Goal: Task Accomplishment & Management: Complete application form

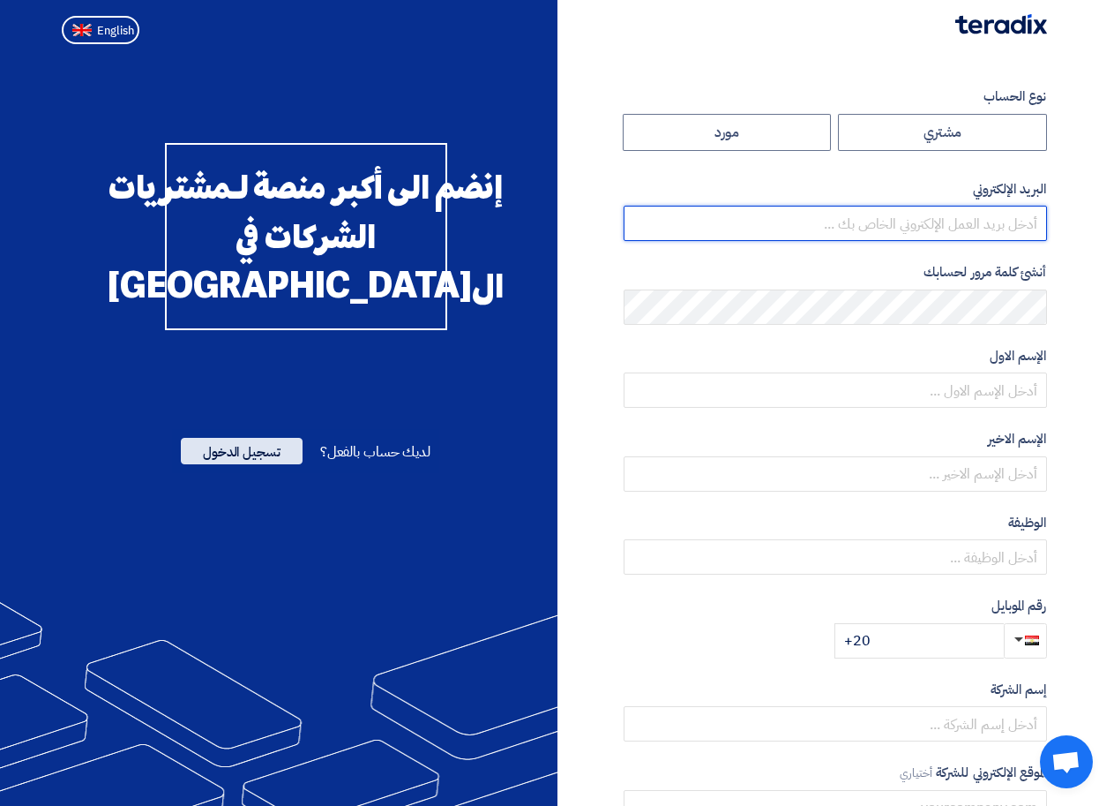
type input "[EMAIL_ADDRESS][DOMAIN_NAME]"
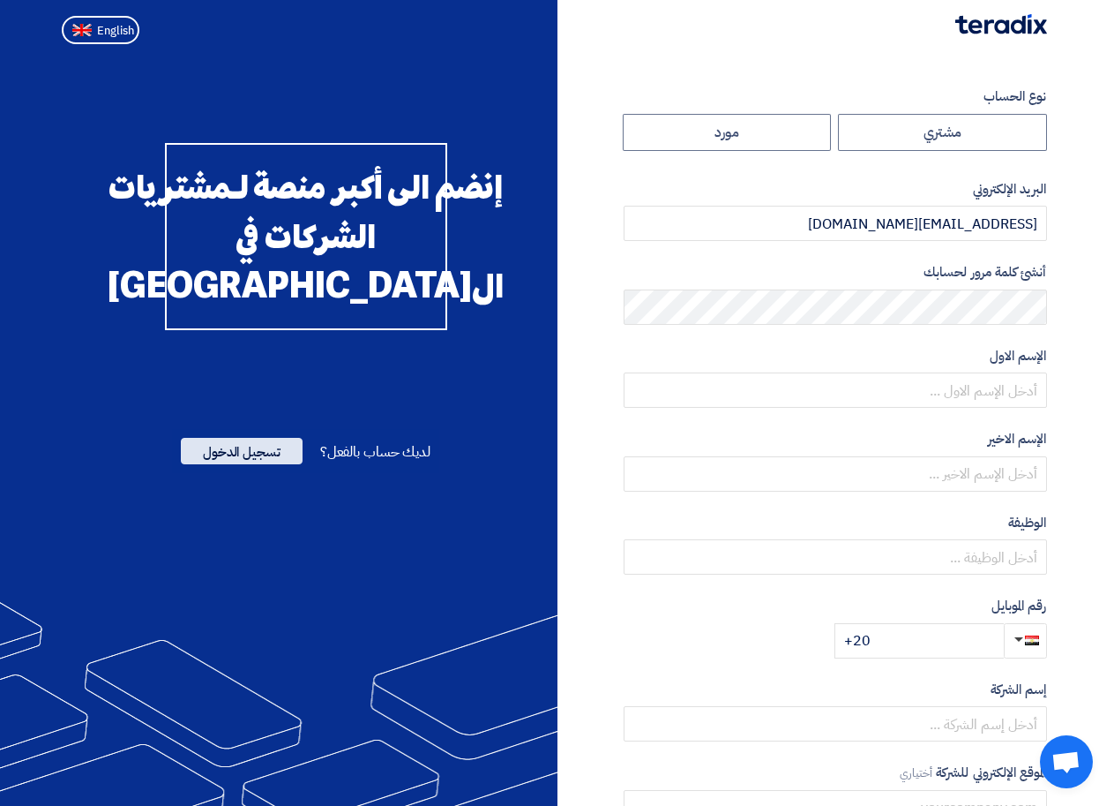
click at [236, 464] on span "تسجيل الدخول" at bounding box center [242, 451] width 122 height 26
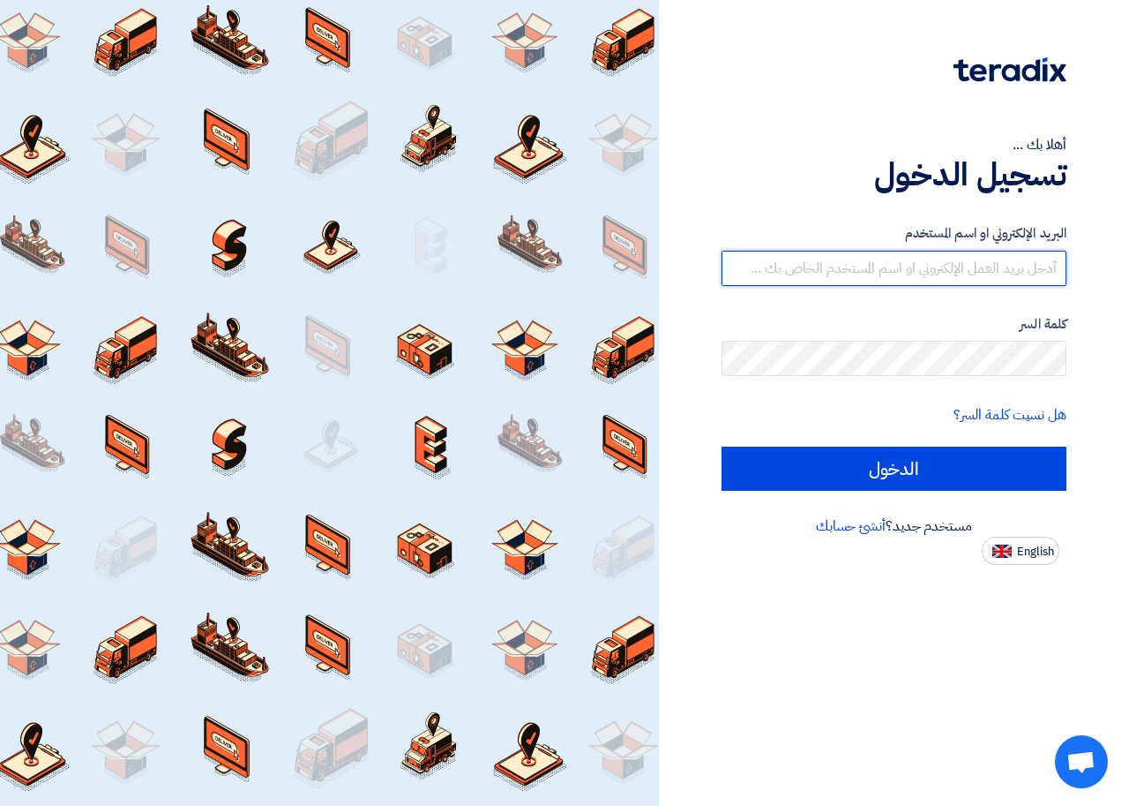
type input "[EMAIL_ADDRESS][DOMAIN_NAME]"
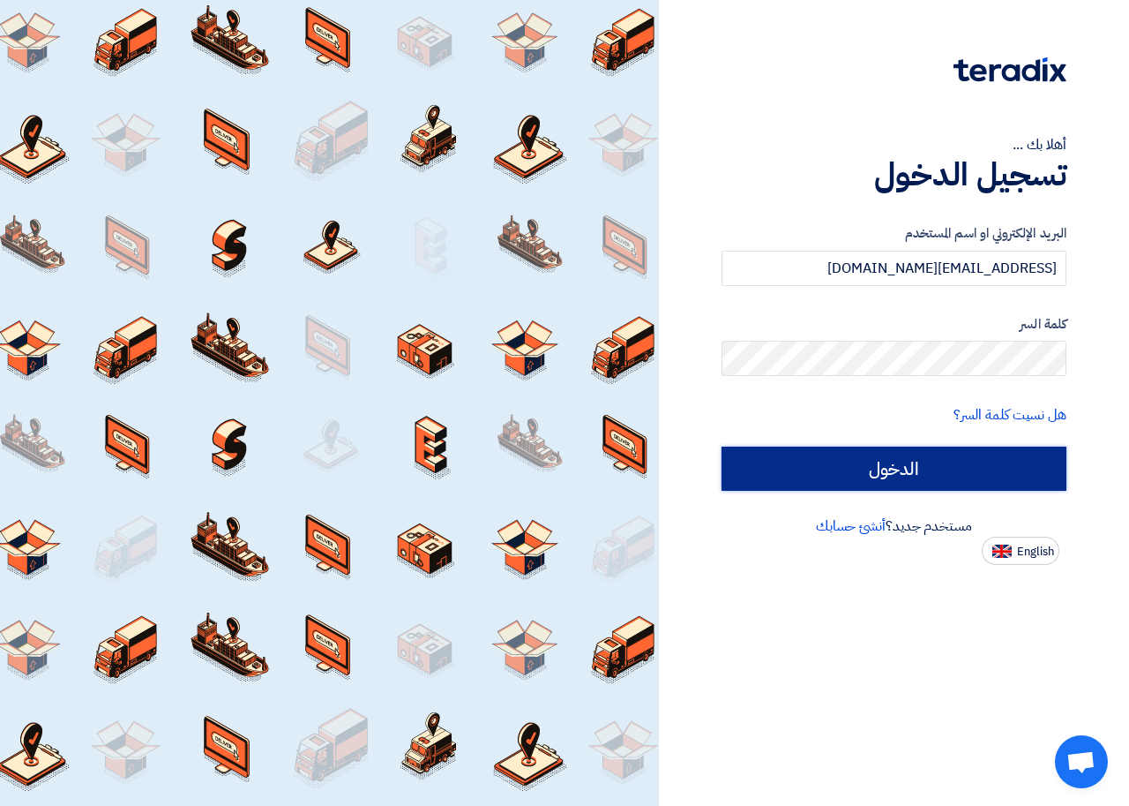
click at [948, 459] on input "الدخول" at bounding box center [894, 468] width 345 height 44
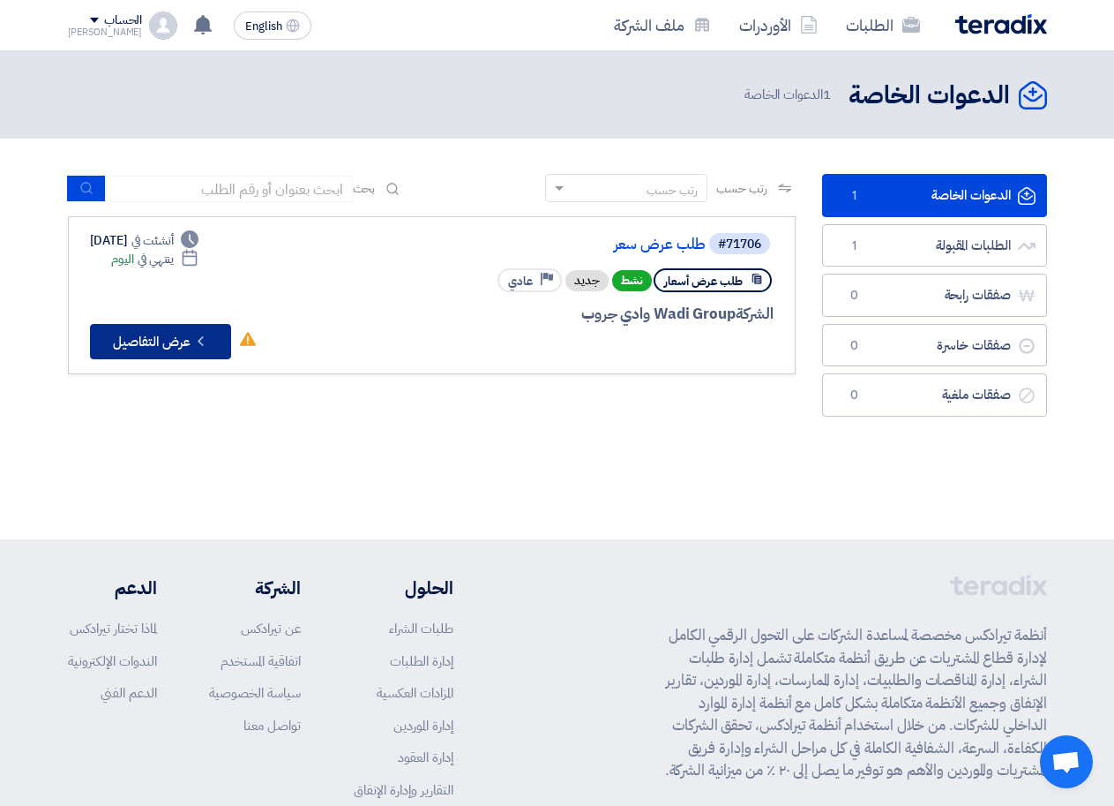
click at [167, 344] on button "Check details عرض التفاصيل" at bounding box center [160, 341] width 141 height 35
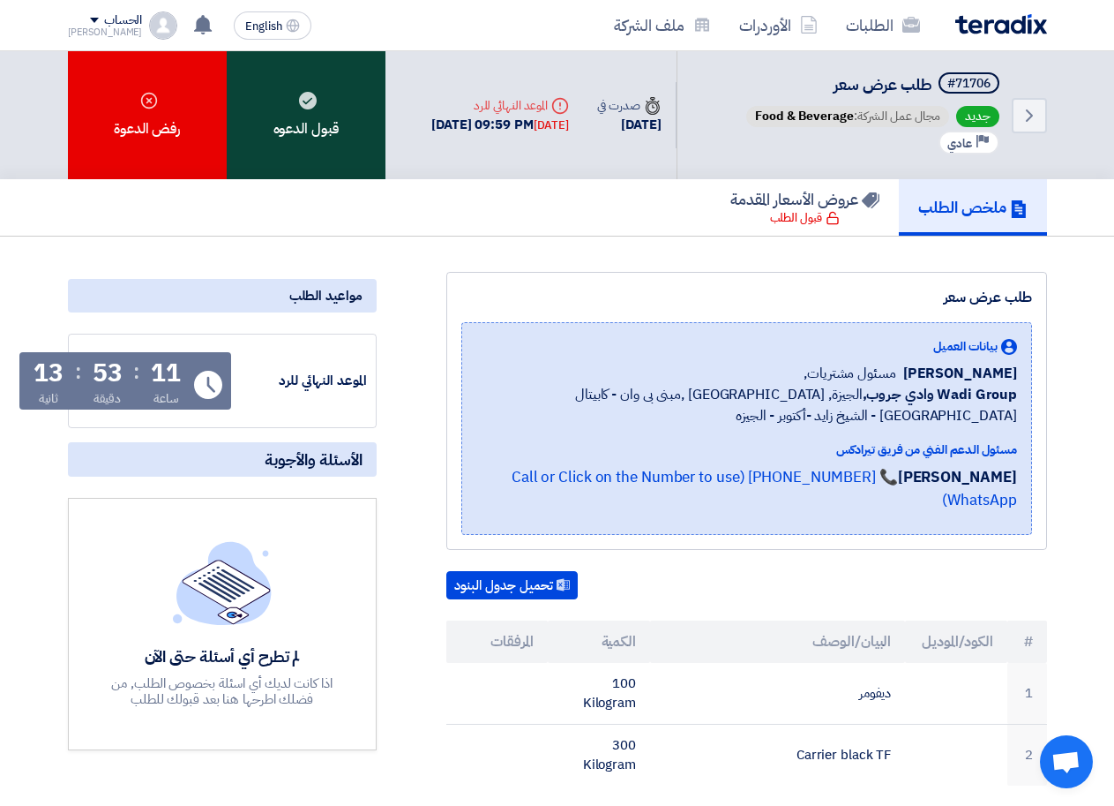
click at [300, 144] on div "قبول الدعوه" at bounding box center [306, 115] width 159 height 128
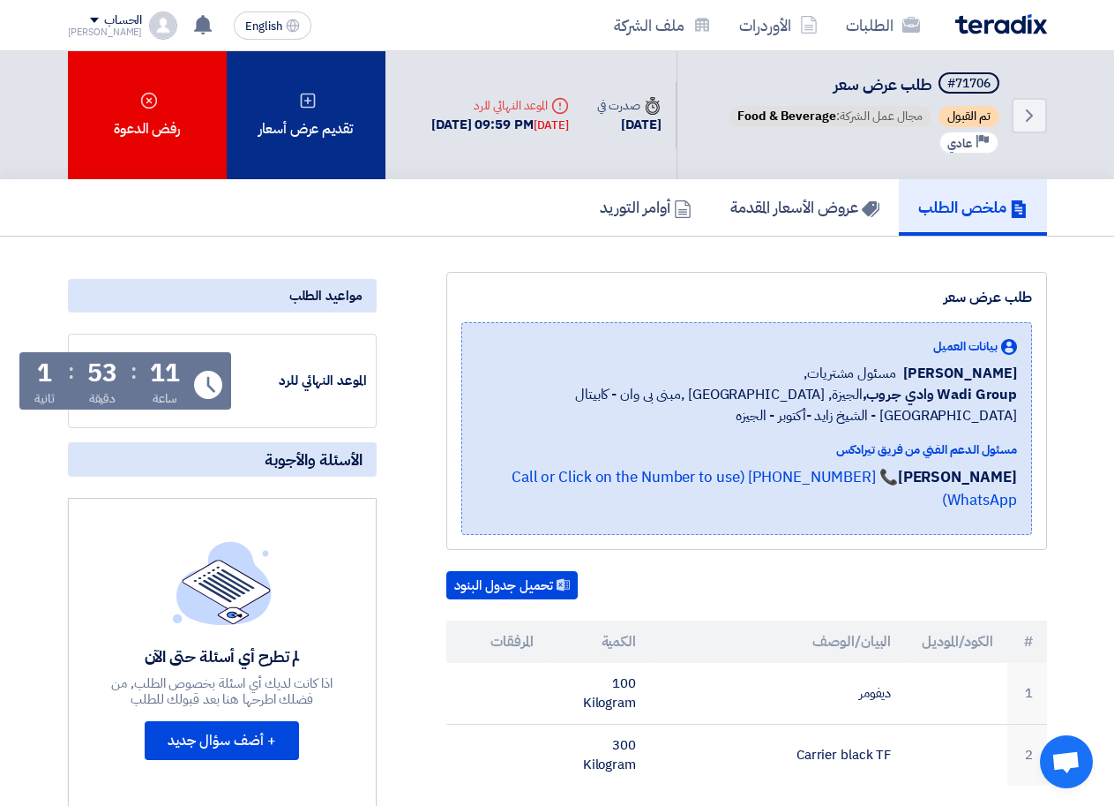
click at [300, 144] on div "تقديم عرض أسعار" at bounding box center [306, 115] width 159 height 128
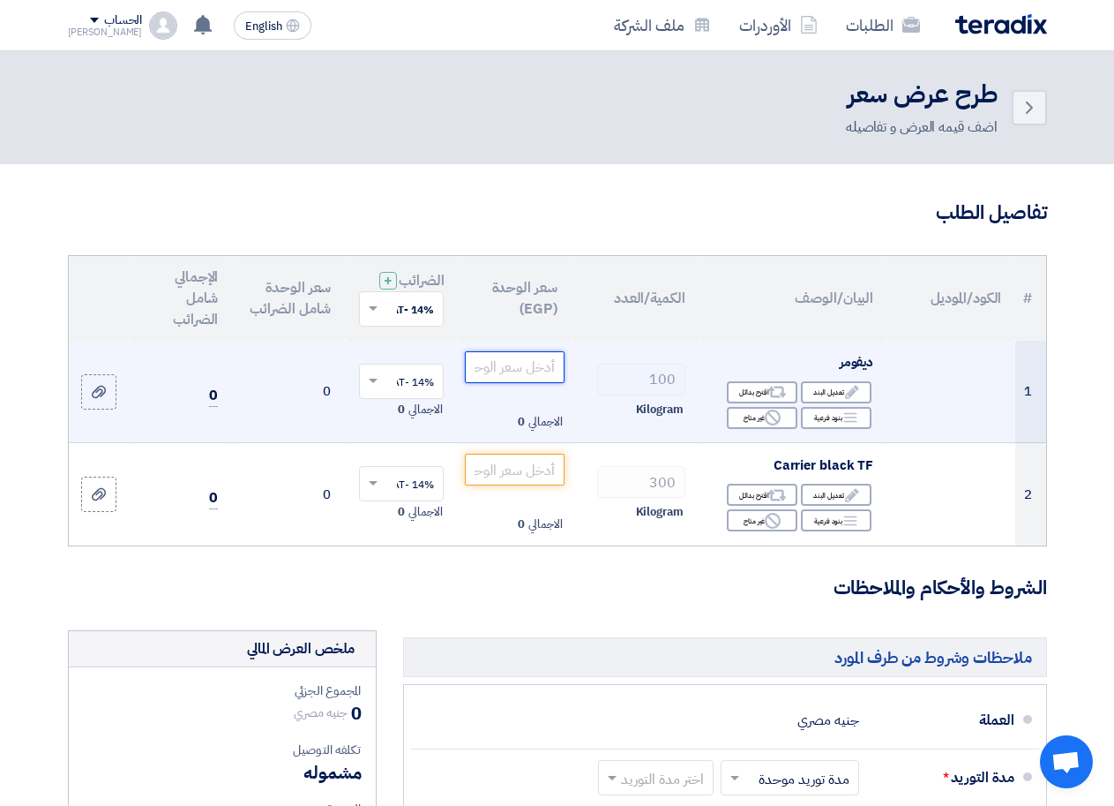
click at [518, 383] on input "number" at bounding box center [514, 367] width 99 height 32
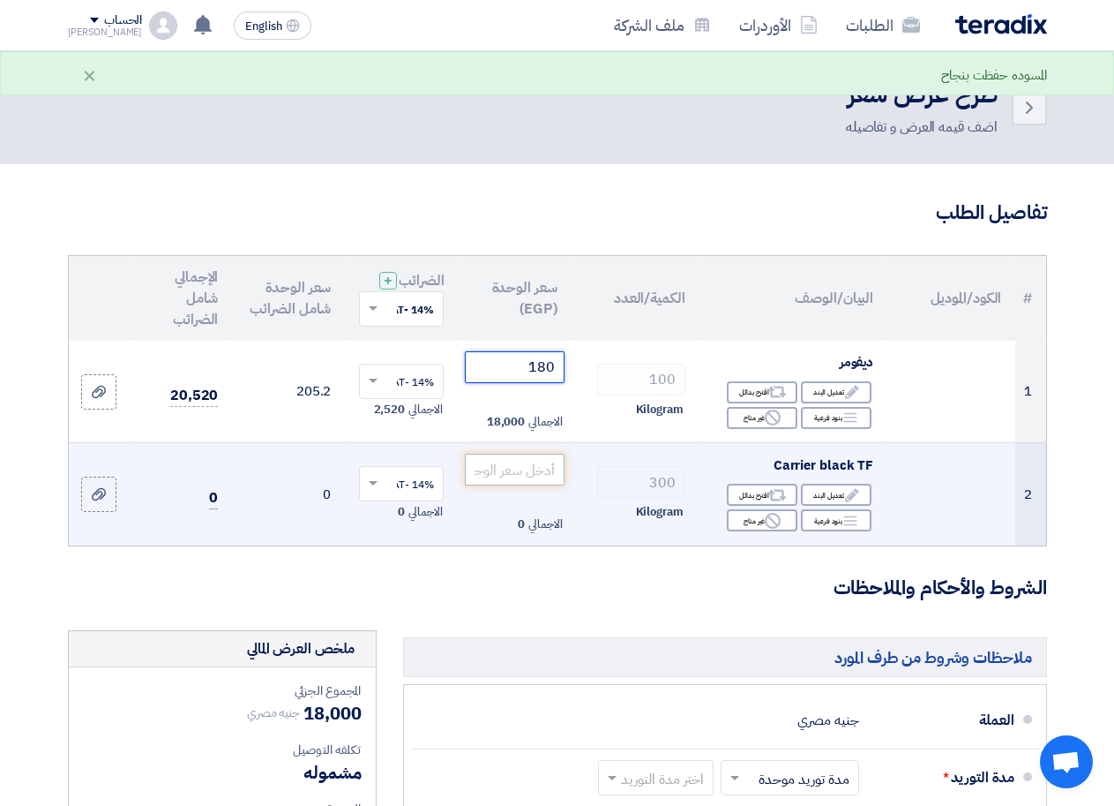
type input "180"
click at [513, 485] on input "number" at bounding box center [514, 469] width 99 height 32
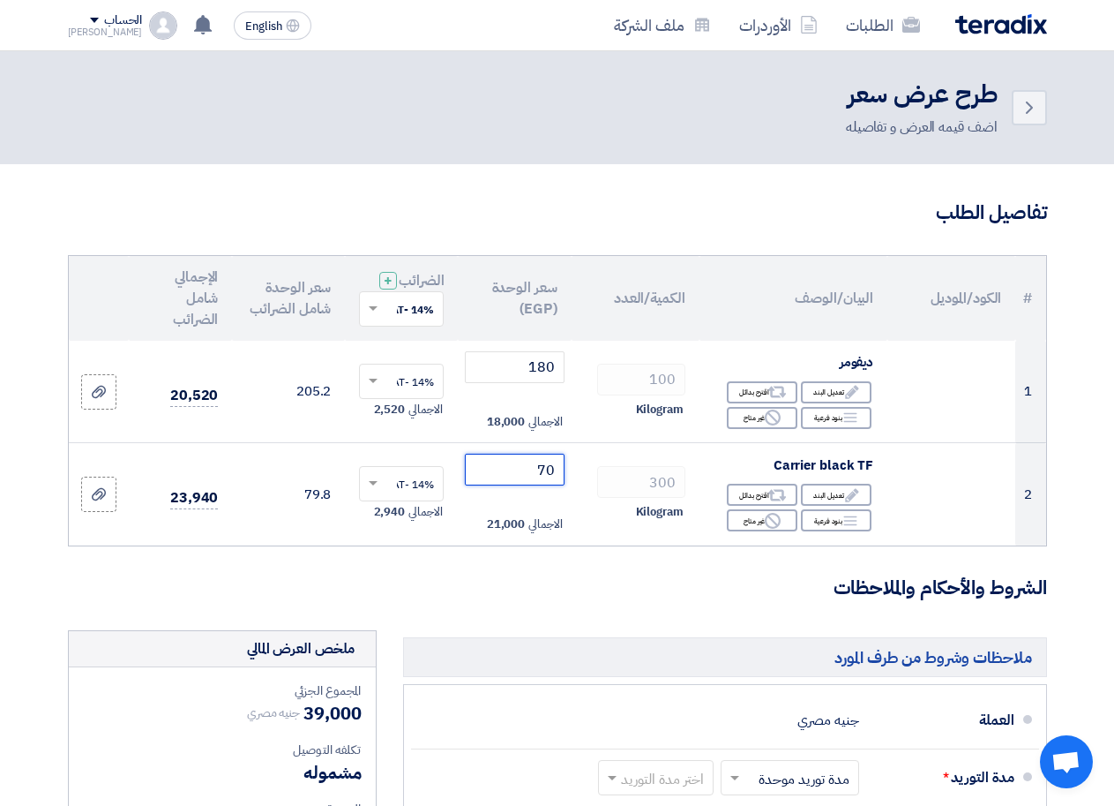
type input "70"
click at [936, 130] on div "اضف قيمه العرض و تفاصيله" at bounding box center [922, 126] width 152 height 21
click at [1030, 106] on use at bounding box center [1029, 107] width 7 height 12
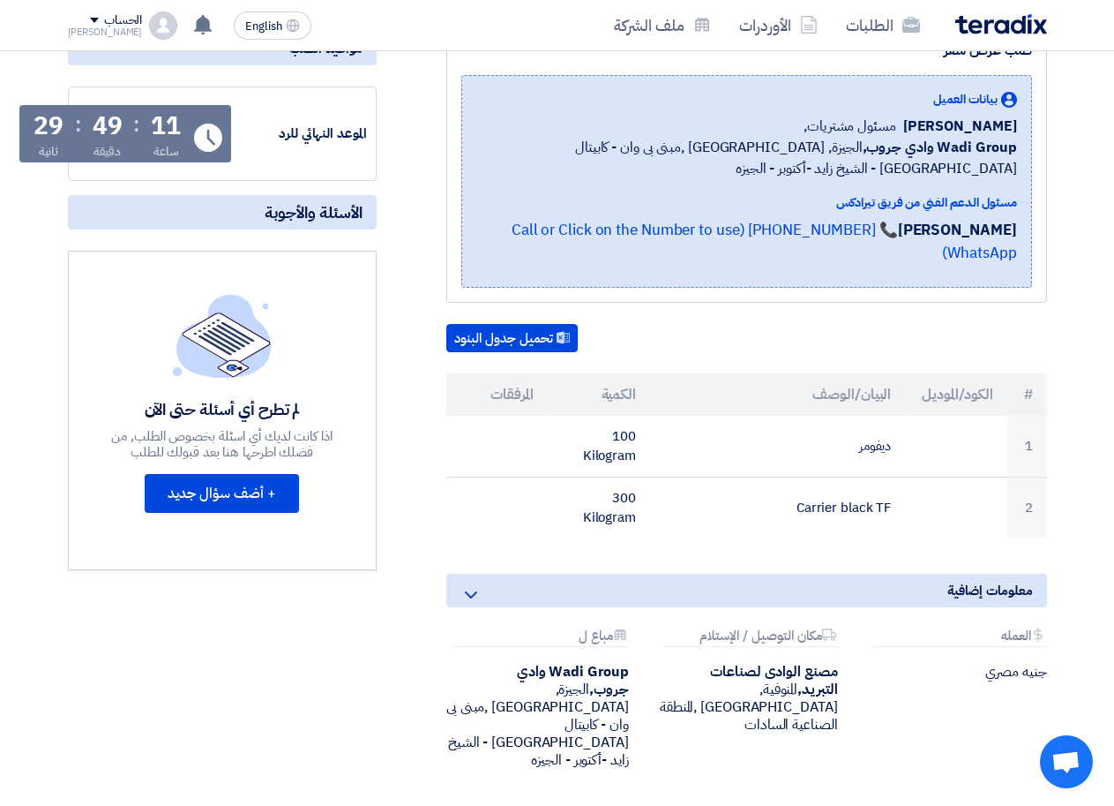
scroll to position [258, 0]
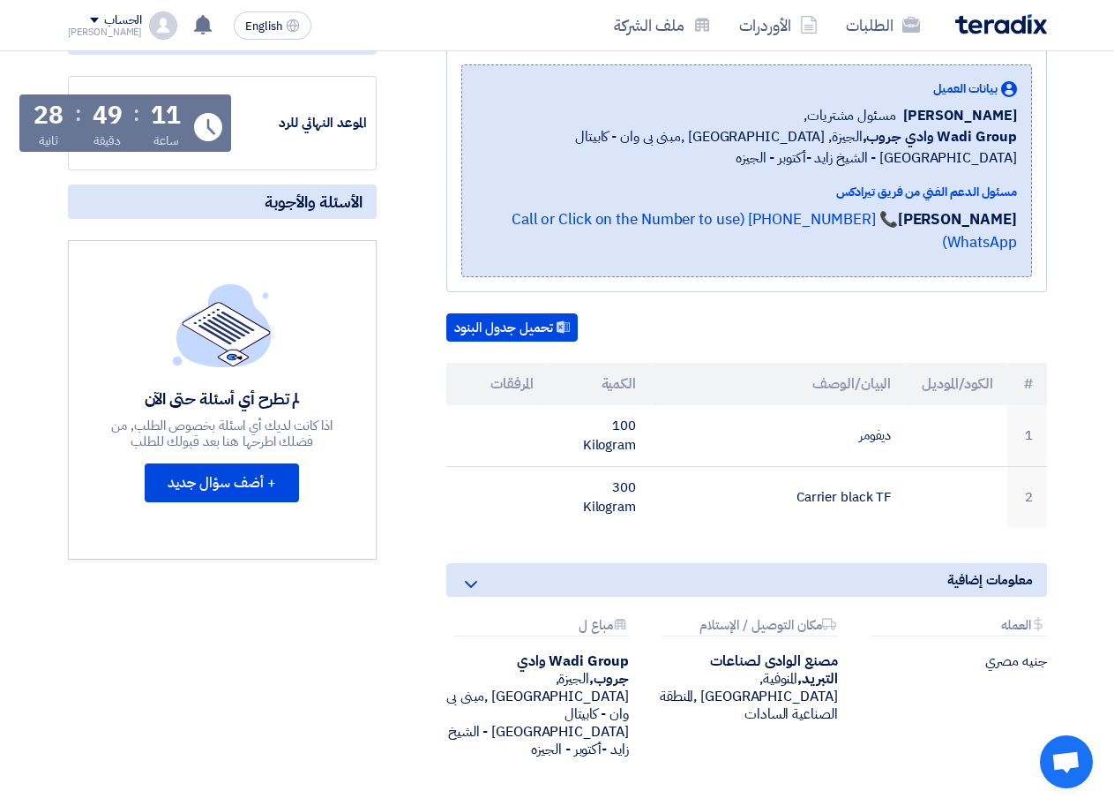
click at [469, 573] on icon at bounding box center [471, 583] width 21 height 21
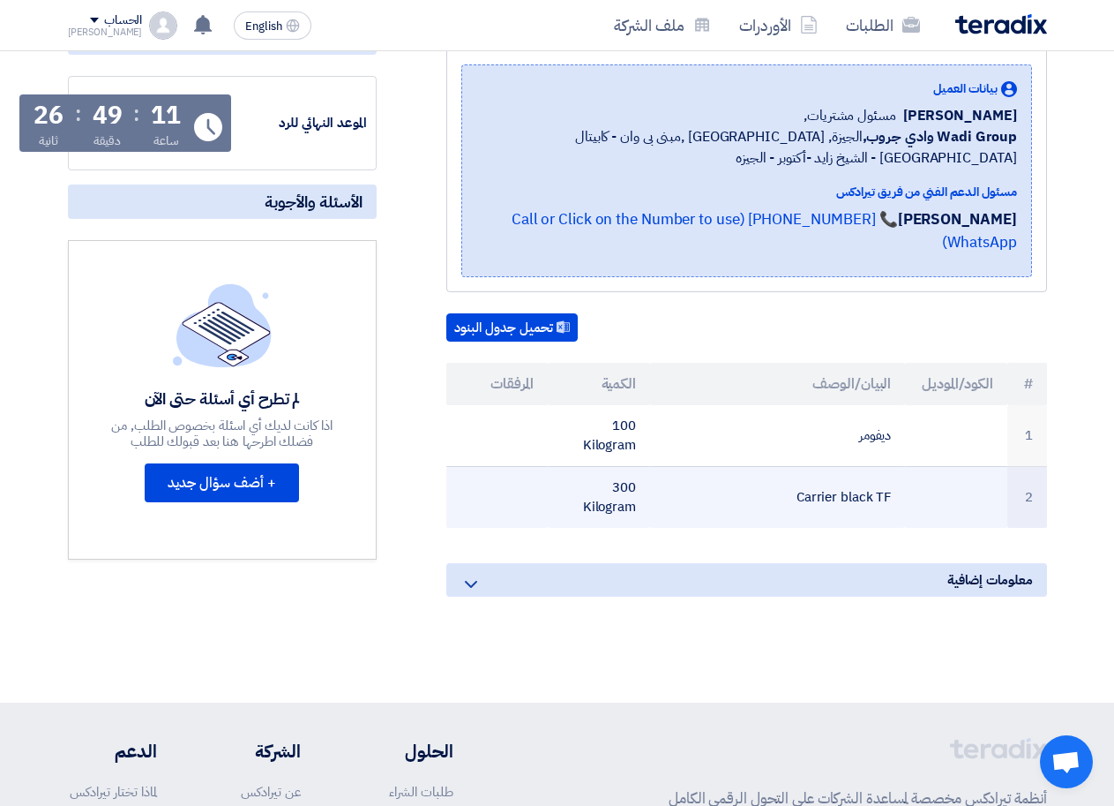
click at [604, 505] on td "300 Kilogram" at bounding box center [599, 497] width 102 height 62
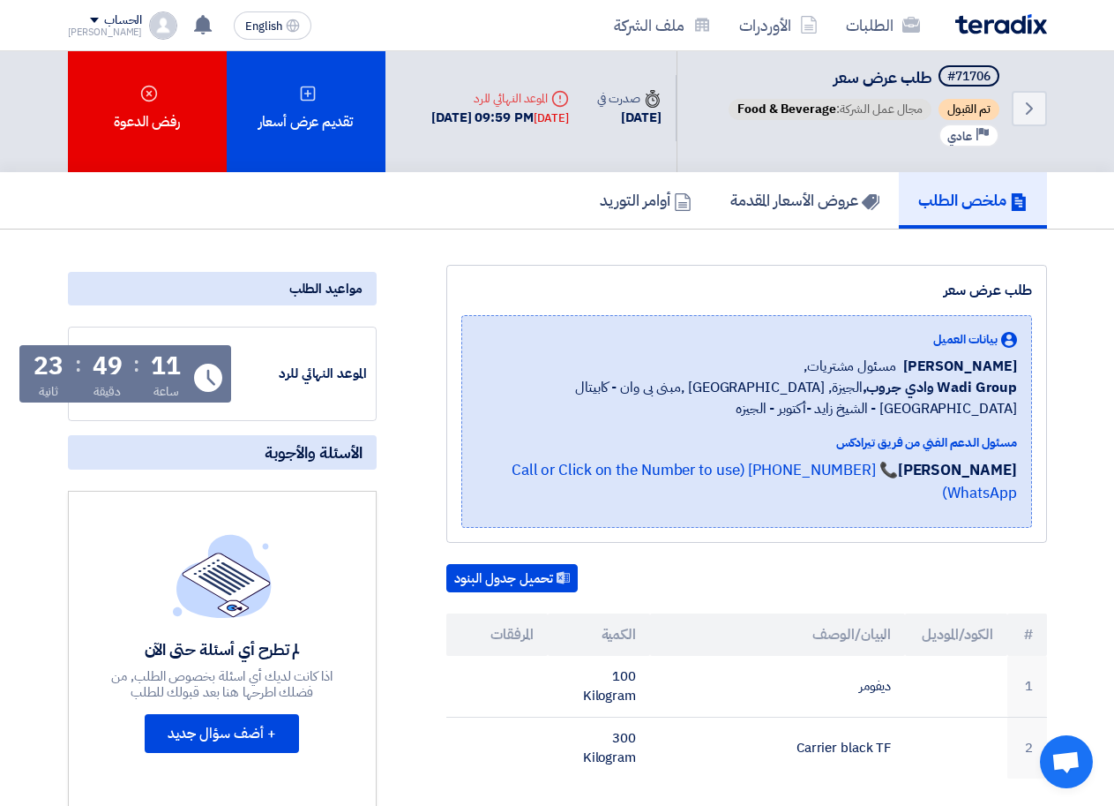
scroll to position [0, 0]
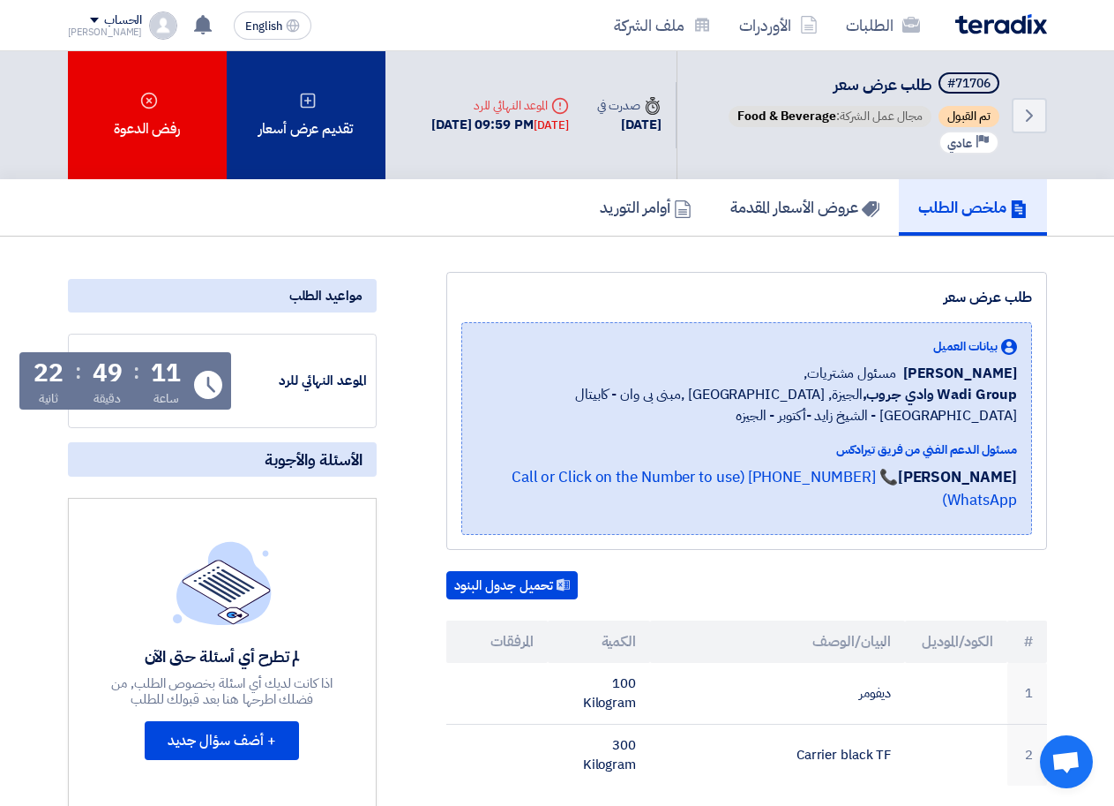
click at [304, 153] on div "تقديم عرض أسعار" at bounding box center [306, 115] width 159 height 128
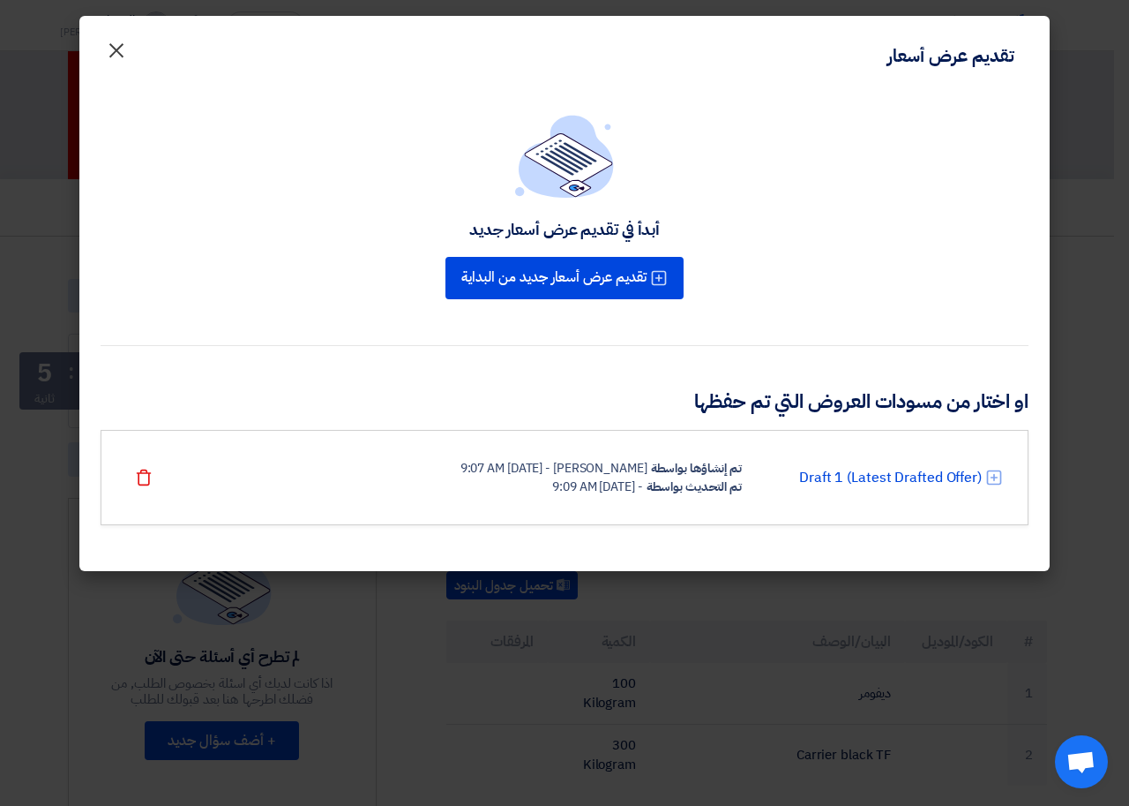
click at [113, 45] on span "×" at bounding box center [116, 49] width 21 height 53
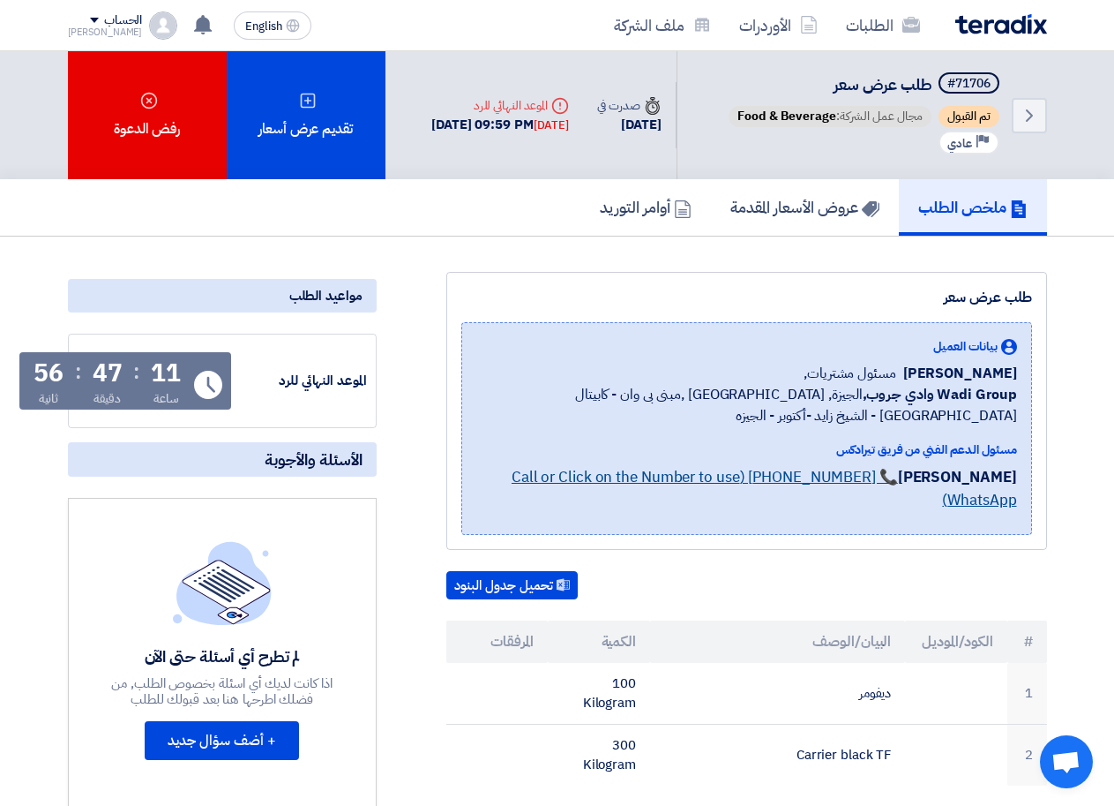
click at [803, 480] on link "📞 [PHONE_NUMBER] (Call or Click on the Number to use WhatsApp)" at bounding box center [765, 488] width 506 height 45
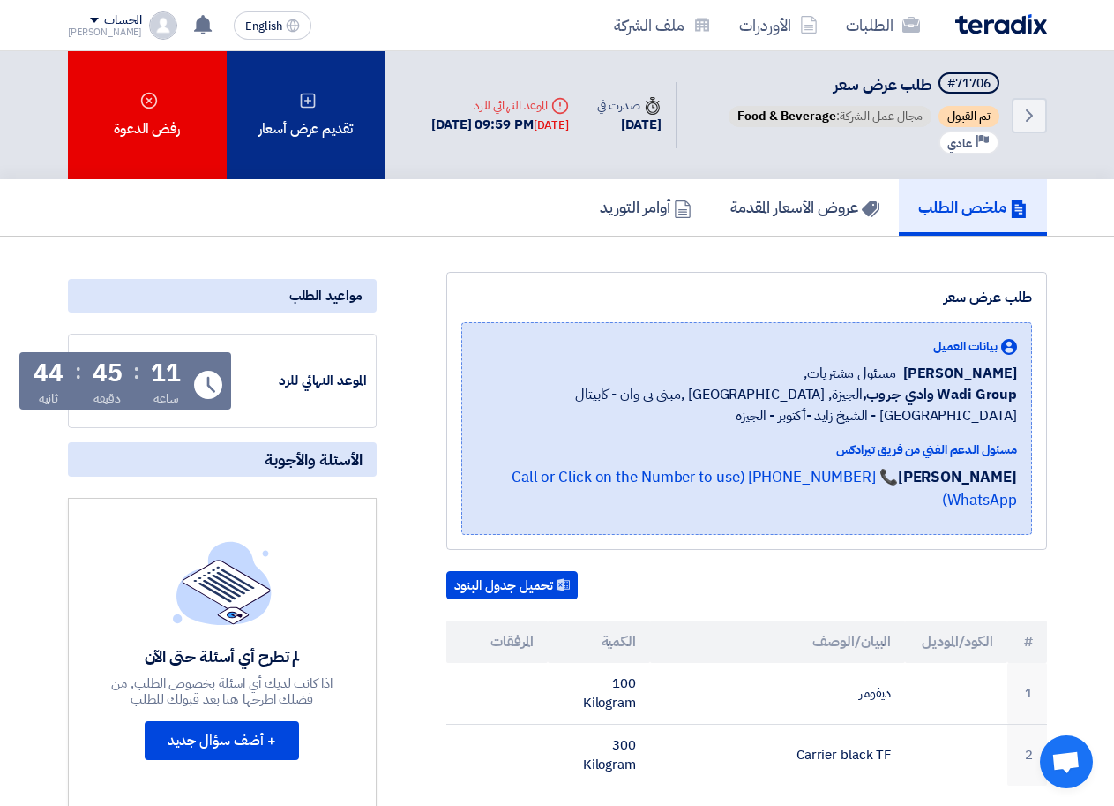
click at [315, 138] on div "تقديم عرض أسعار" at bounding box center [306, 115] width 159 height 128
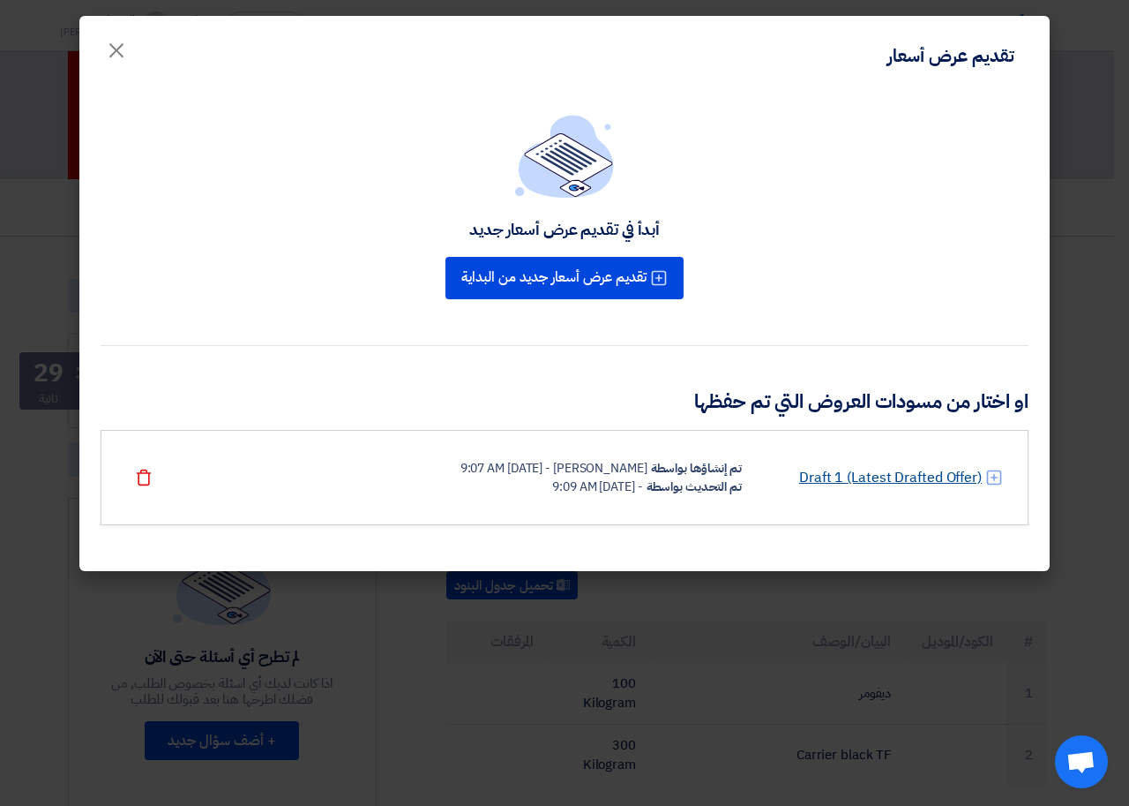
click at [864, 474] on link "Draft 1 (Latest Drafted Offer)" at bounding box center [890, 477] width 183 height 21
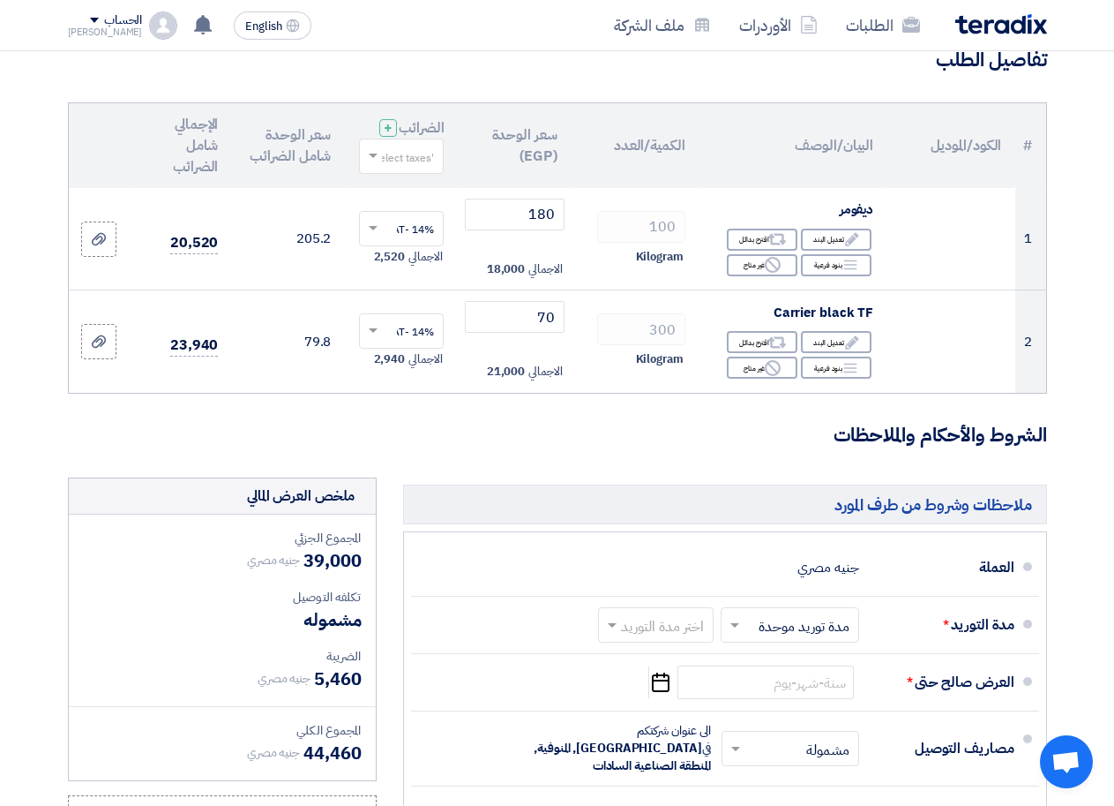
scroll to position [149, 0]
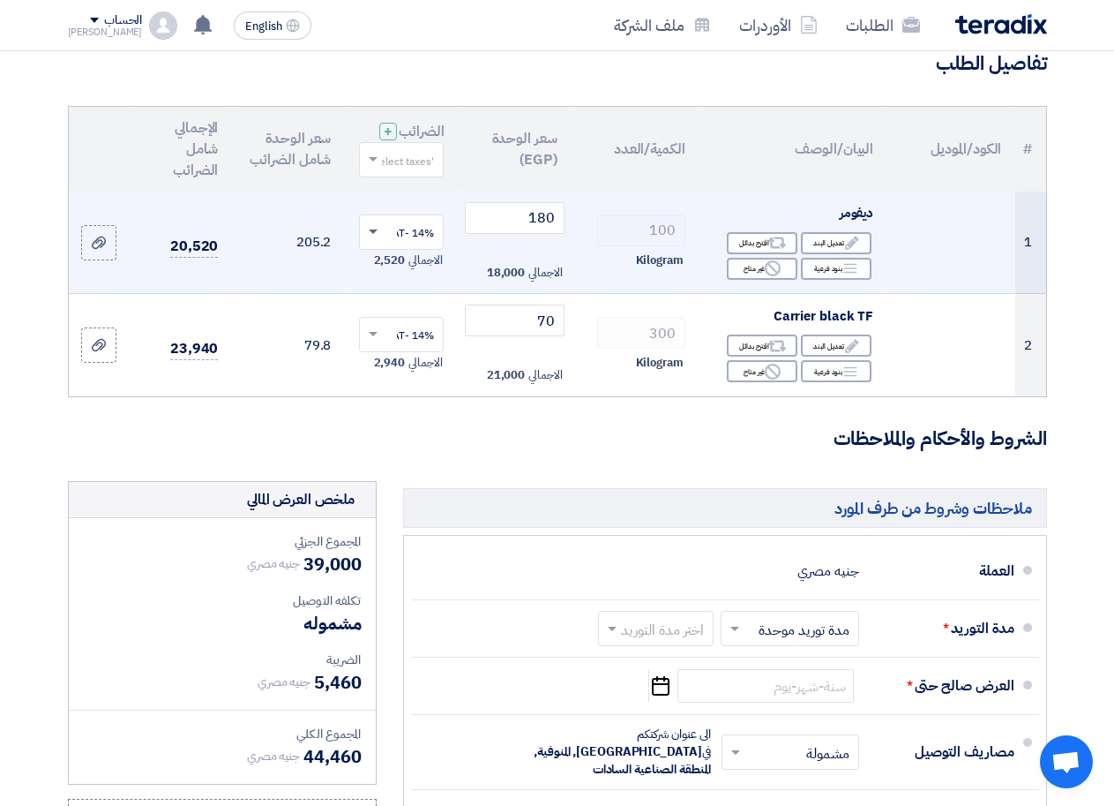
click at [371, 236] on span at bounding box center [373, 232] width 9 height 6
click at [407, 273] on span "14% -VAT" at bounding box center [410, 265] width 47 height 16
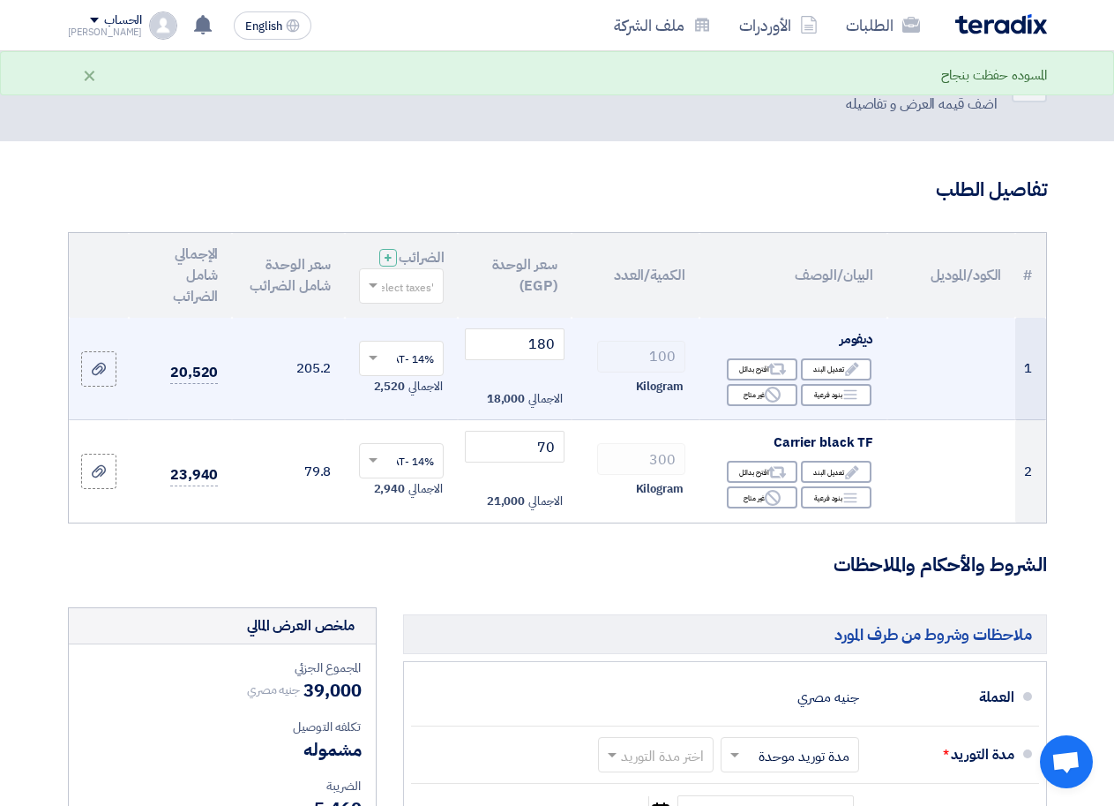
scroll to position [10, 0]
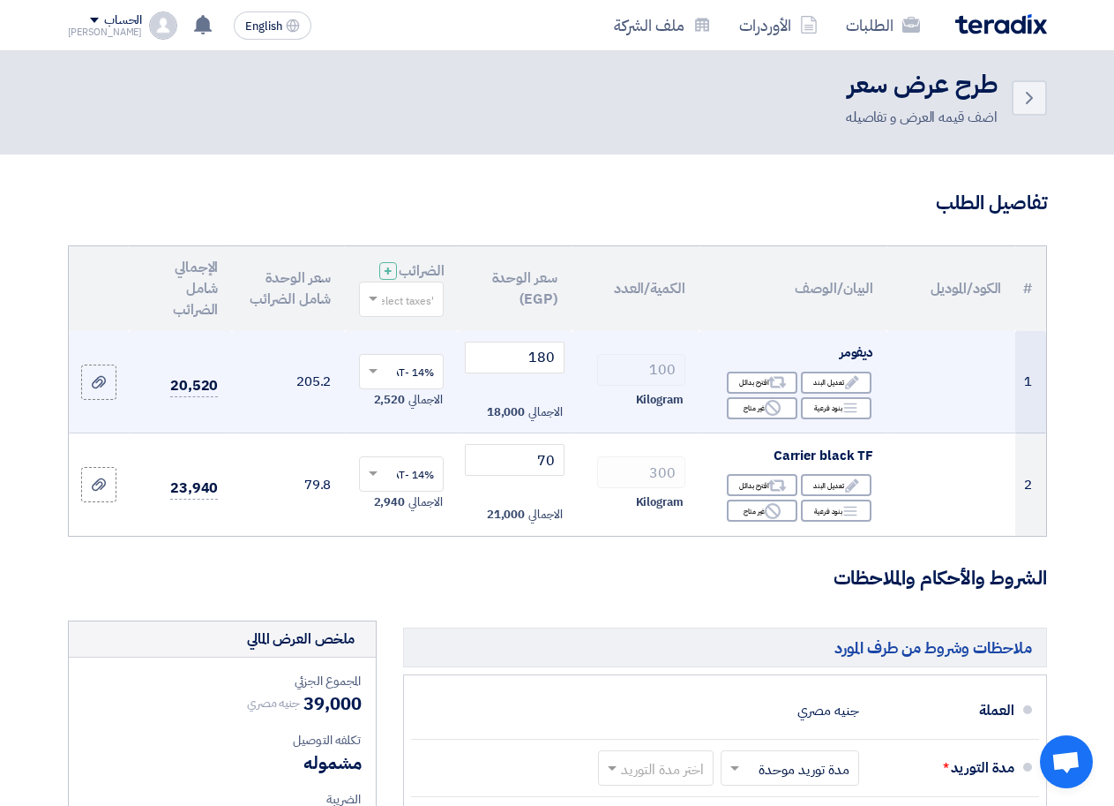
click at [375, 379] on span at bounding box center [371, 371] width 22 height 16
click at [409, 412] on span "14% -VAT" at bounding box center [410, 404] width 47 height 16
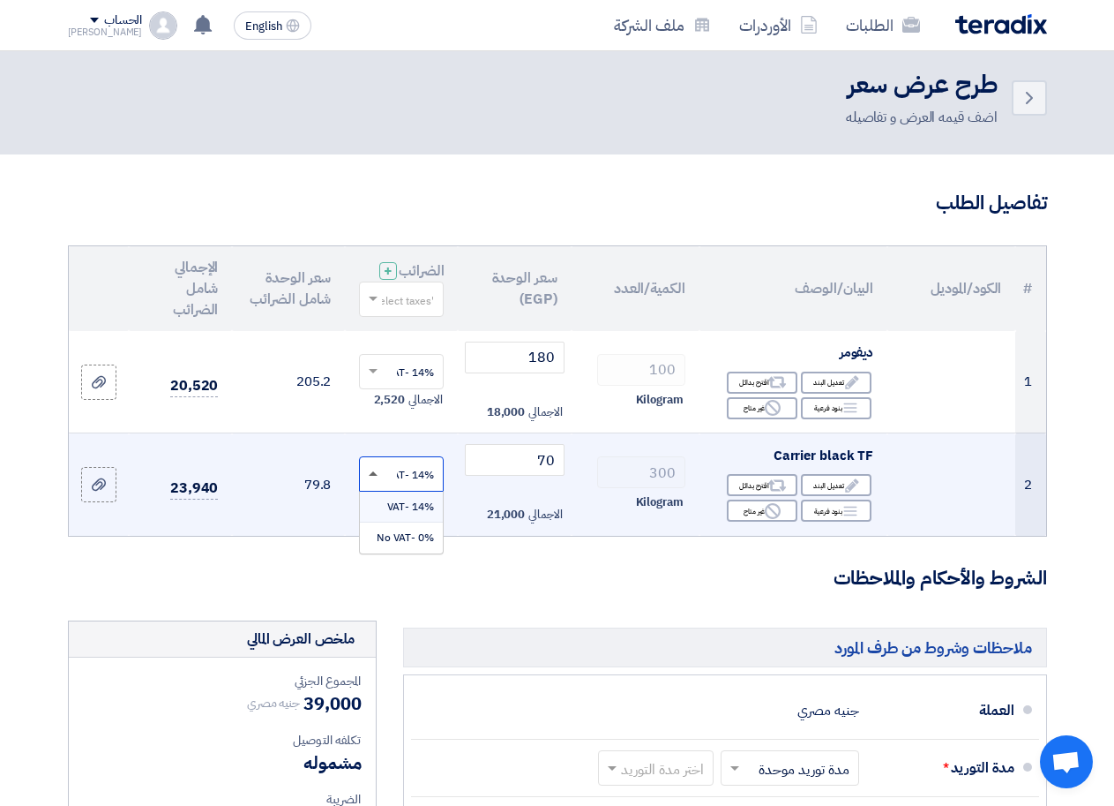
click at [373, 476] on span at bounding box center [373, 473] width 9 height 4
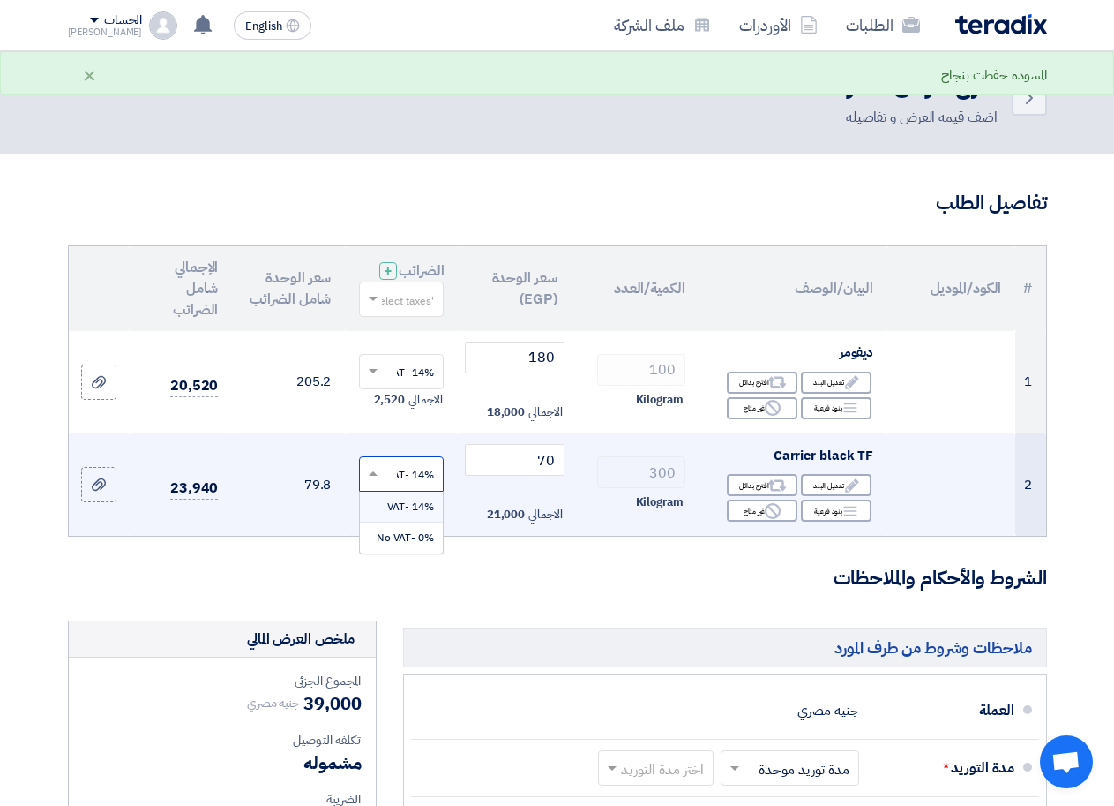
click at [410, 514] on span "14% -VAT" at bounding box center [410, 506] width 47 height 16
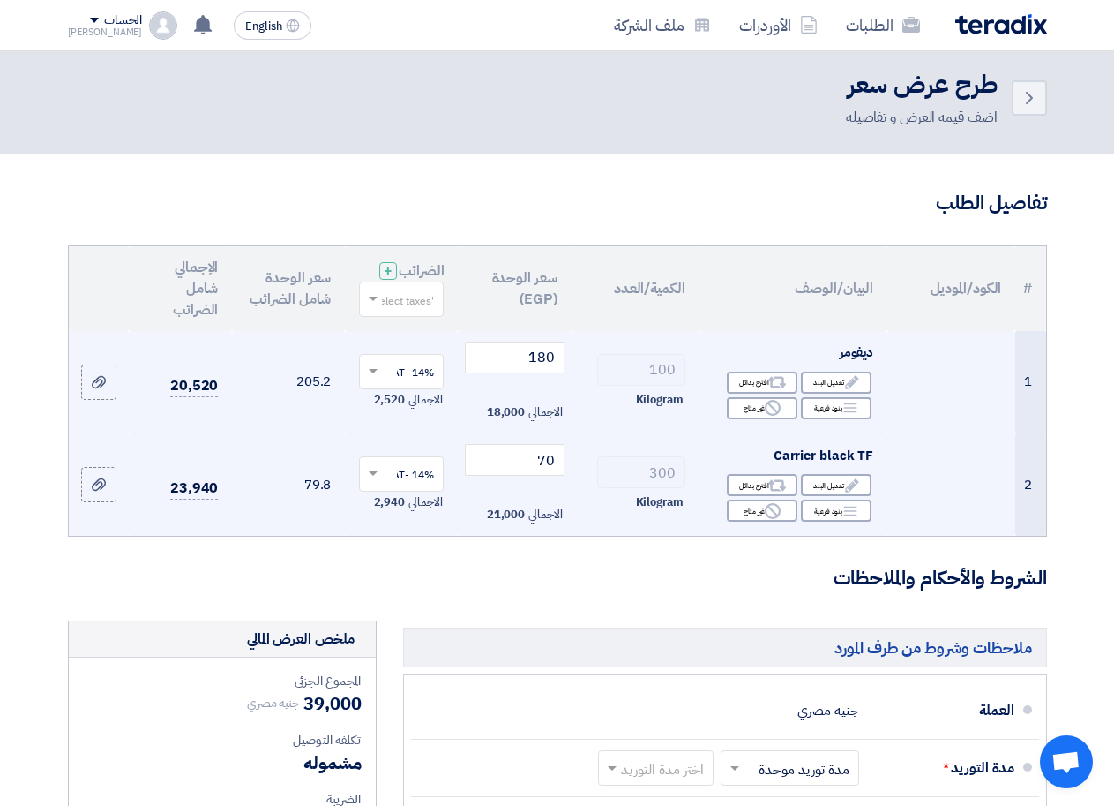
click at [371, 379] on span at bounding box center [371, 371] width 22 height 16
click at [400, 412] on span "14% -VAT" at bounding box center [410, 404] width 47 height 16
click at [854, 30] on link "الطلبات" at bounding box center [883, 24] width 102 height 41
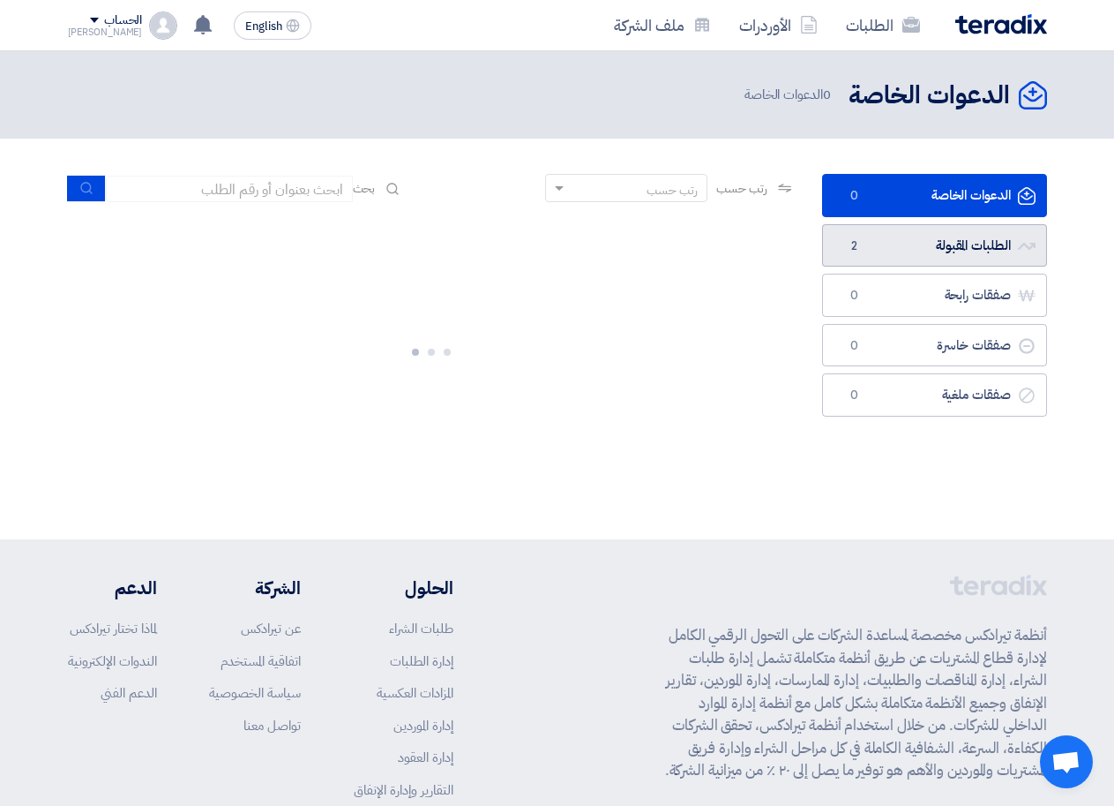
click at [958, 244] on link "الطلبات المقبولة الطلبات المقبولة 2" at bounding box center [934, 245] width 225 height 43
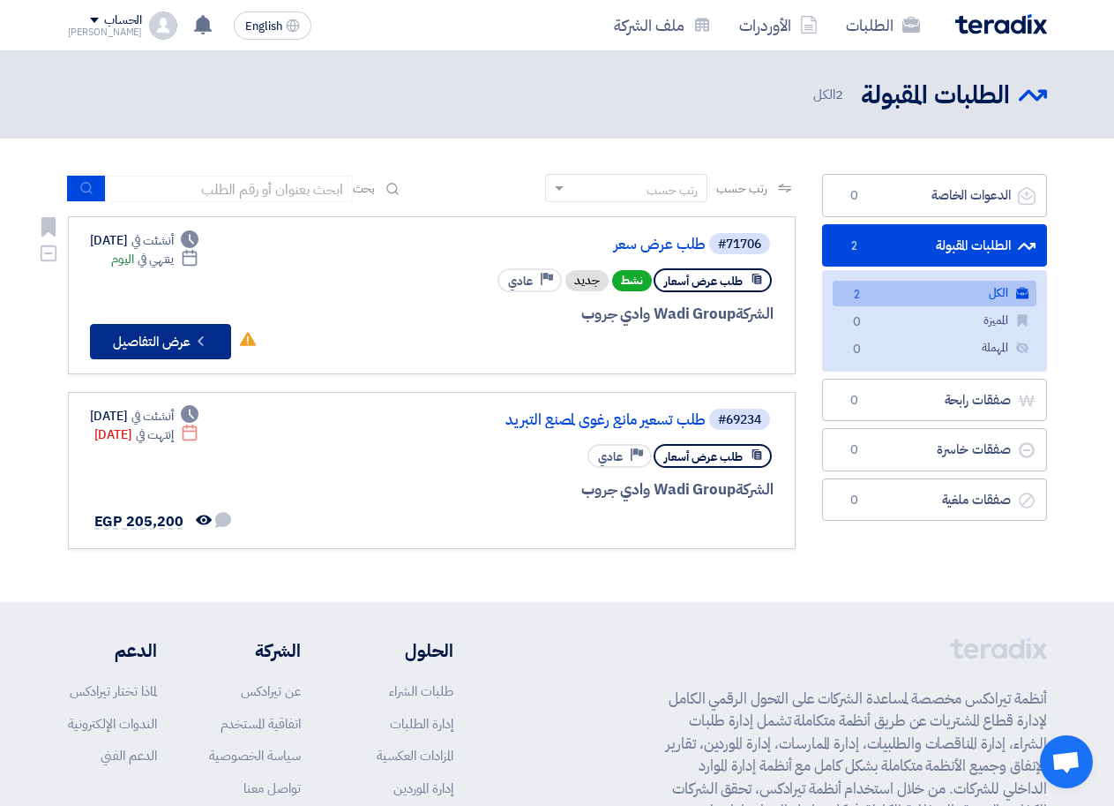
click at [173, 336] on button "Check details عرض التفاصيل" at bounding box center [160, 341] width 141 height 35
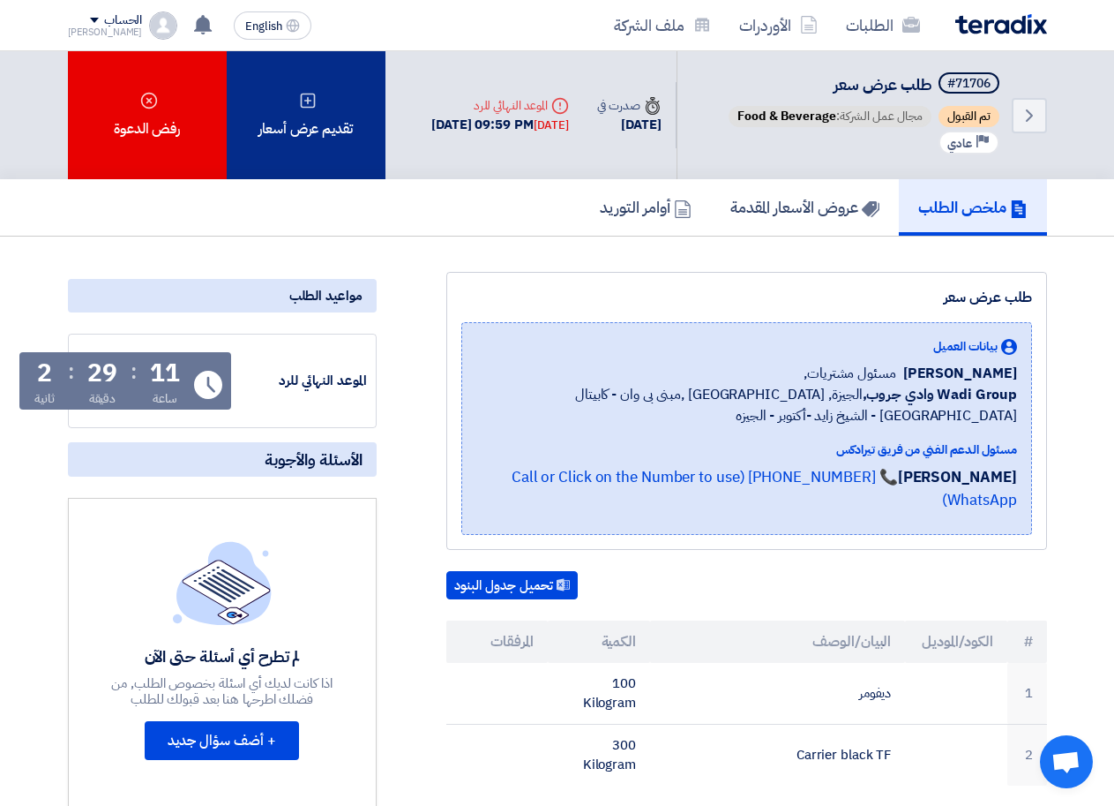
click at [303, 137] on div "تقديم عرض أسعار" at bounding box center [306, 115] width 159 height 128
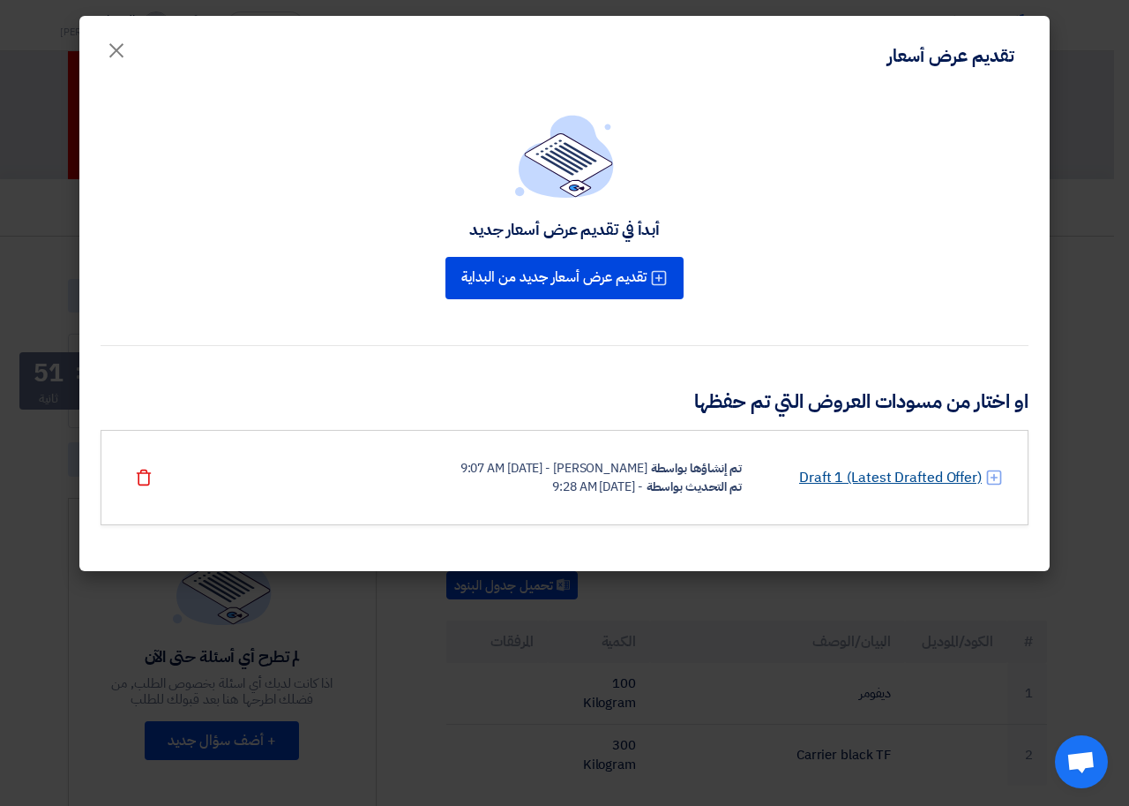
click at [847, 476] on link "Draft 1 (Latest Drafted Offer)" at bounding box center [890, 477] width 183 height 21
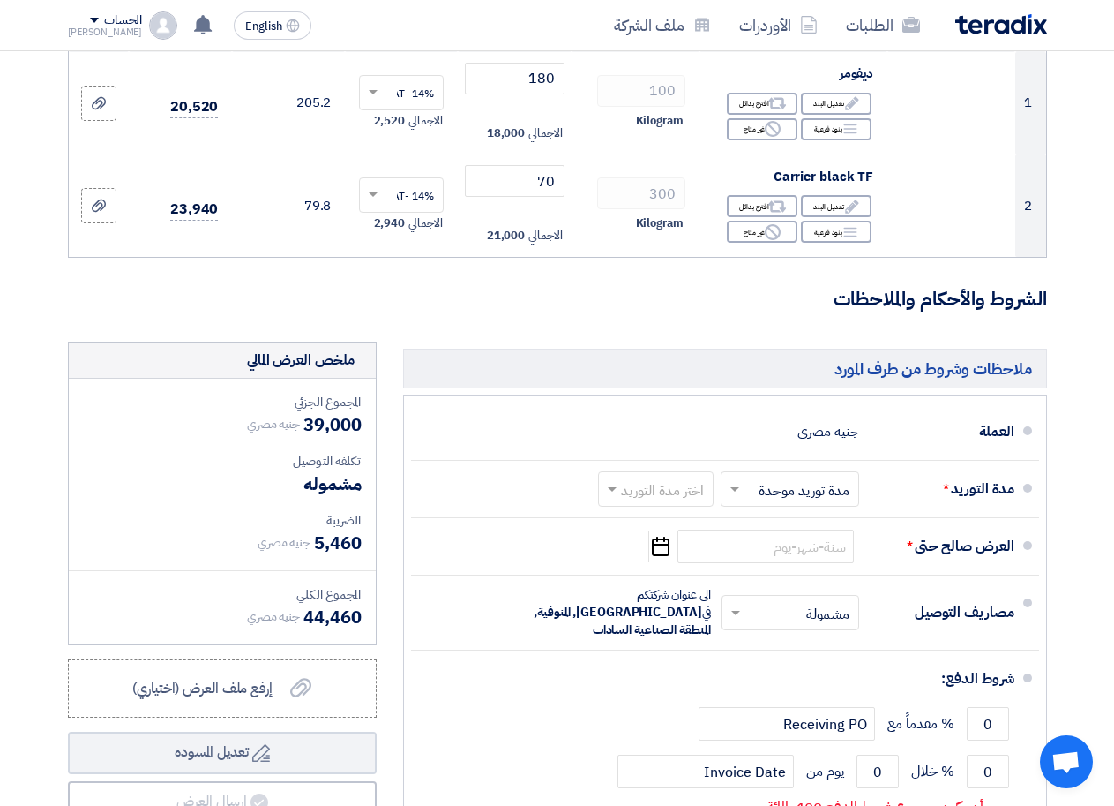
scroll to position [296, 0]
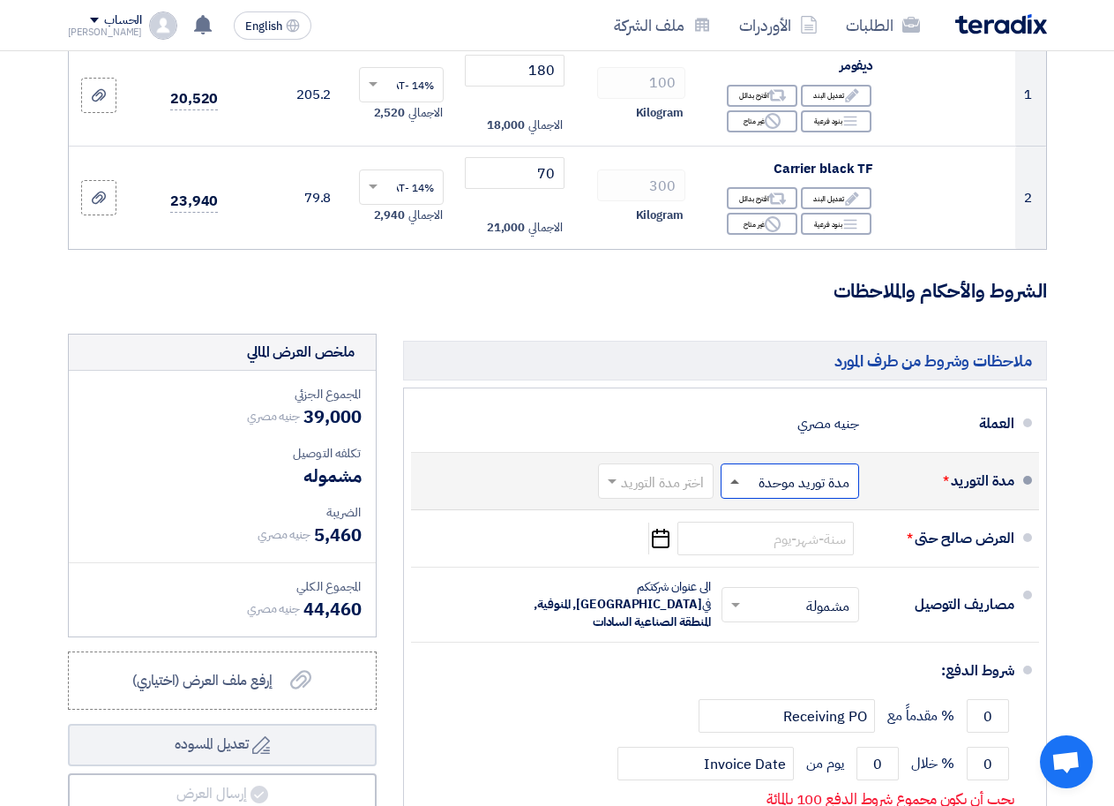
click at [737, 483] on span at bounding box center [735, 481] width 9 height 4
click at [785, 562] on span "مدة توريد موحدة" at bounding box center [807, 551] width 93 height 21
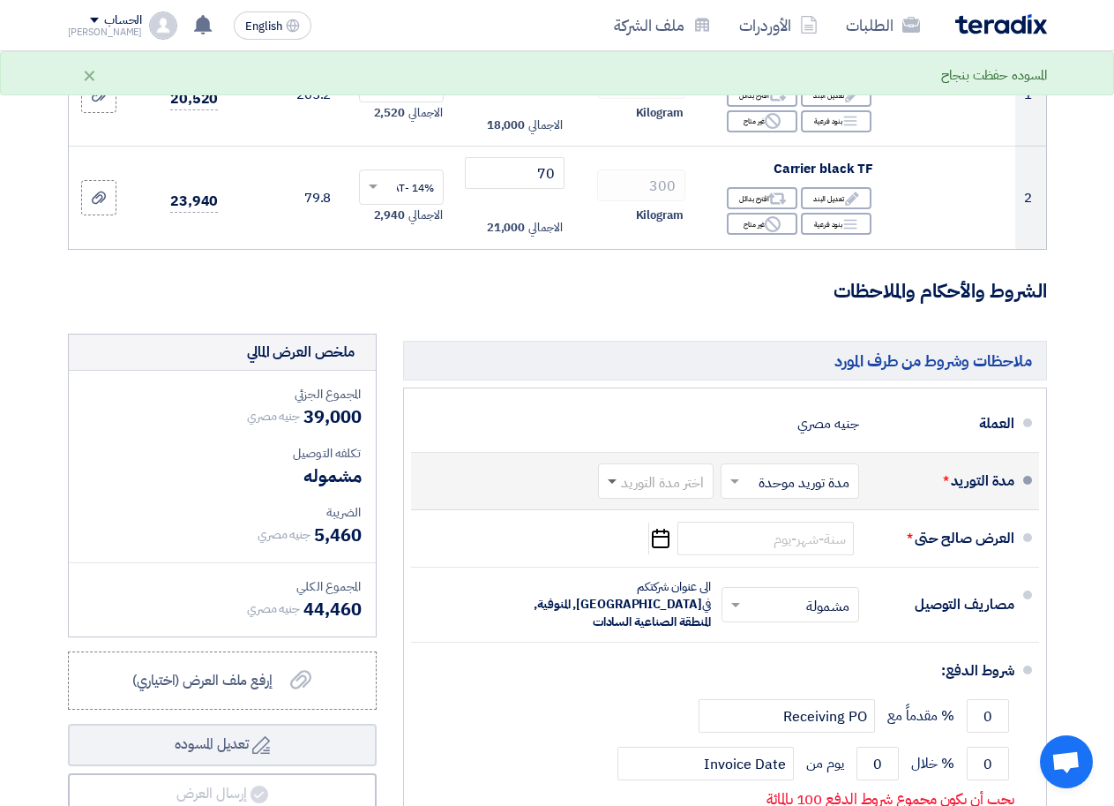
click at [613, 485] on span at bounding box center [612, 482] width 9 height 6
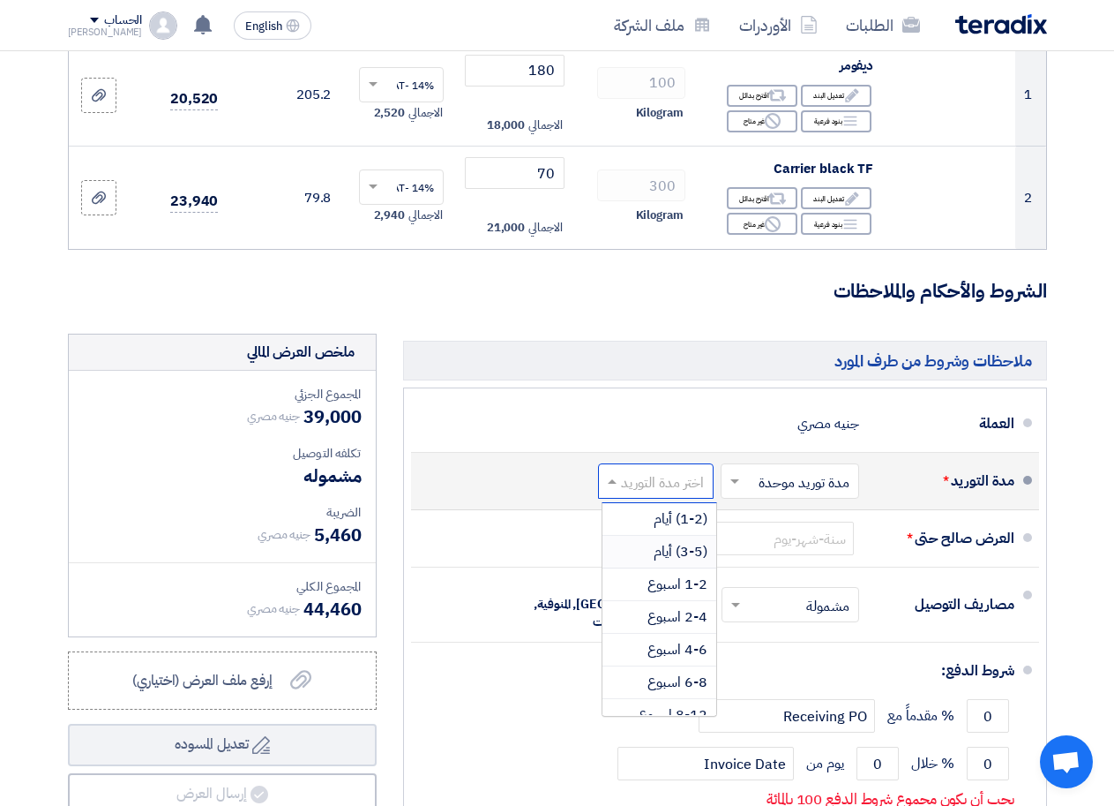
click at [678, 562] on span "(3-5) أيام" at bounding box center [681, 551] width 54 height 21
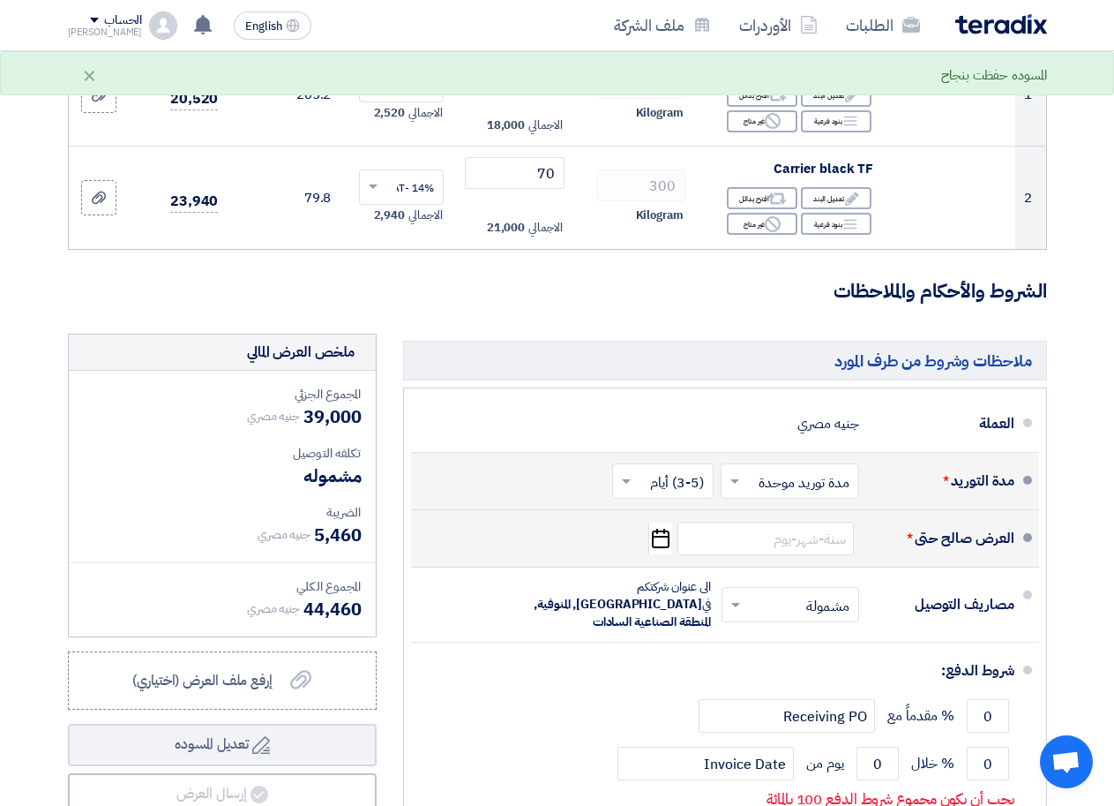
click at [663, 554] on icon "Pick a date" at bounding box center [660, 538] width 24 height 32
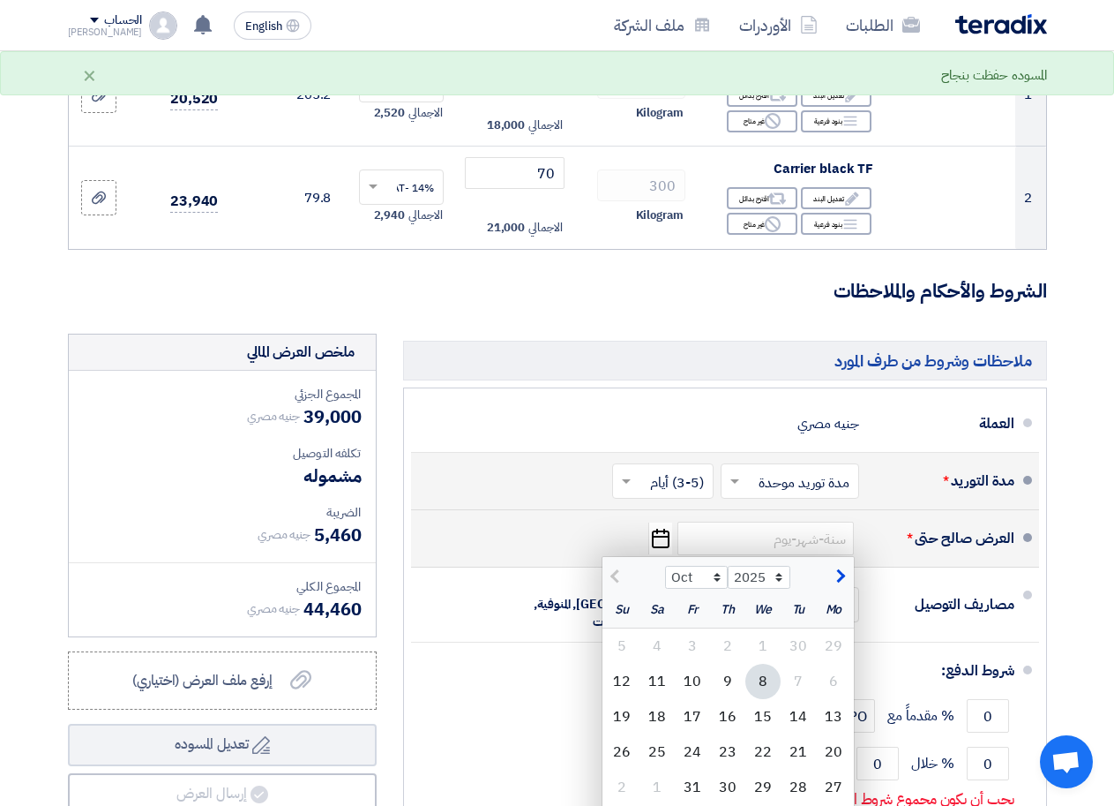
click at [568, 546] on div "العرض صالح حتى * Oct Nov [DATE] 2026 2027 2028 2029 2030 2031 2032 2033 2034 20…" at bounding box center [719, 538] width 589 height 42
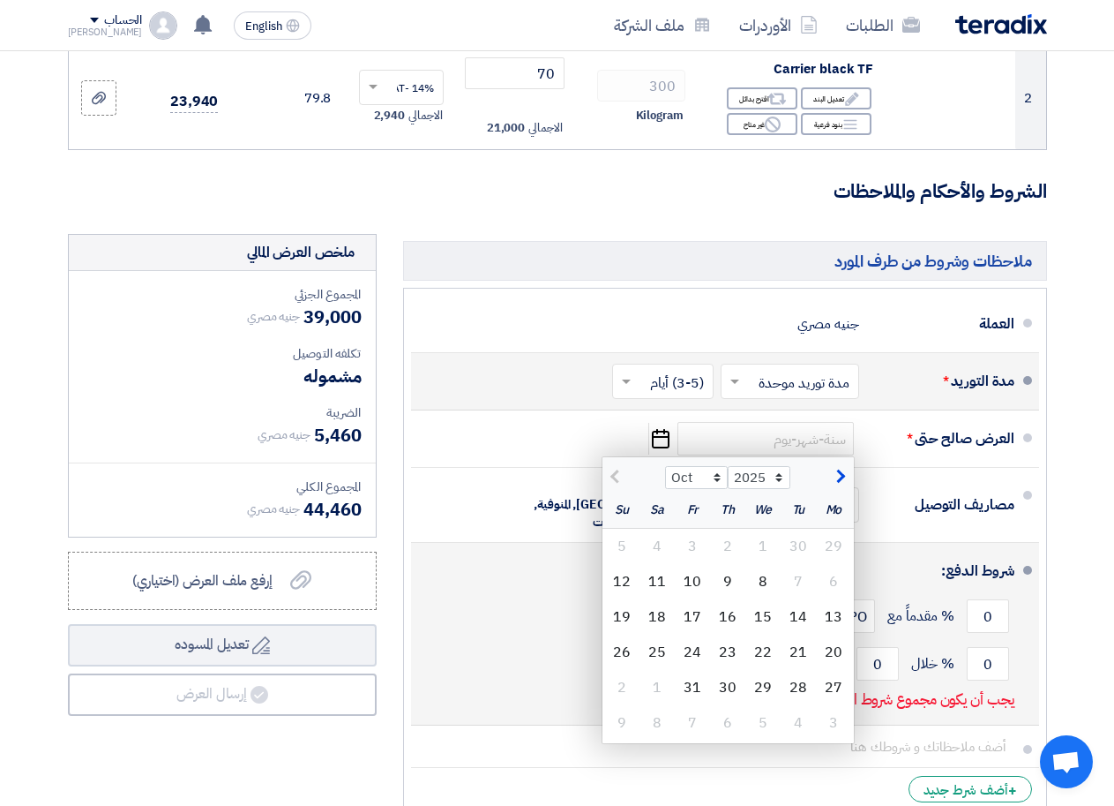
scroll to position [473, 0]
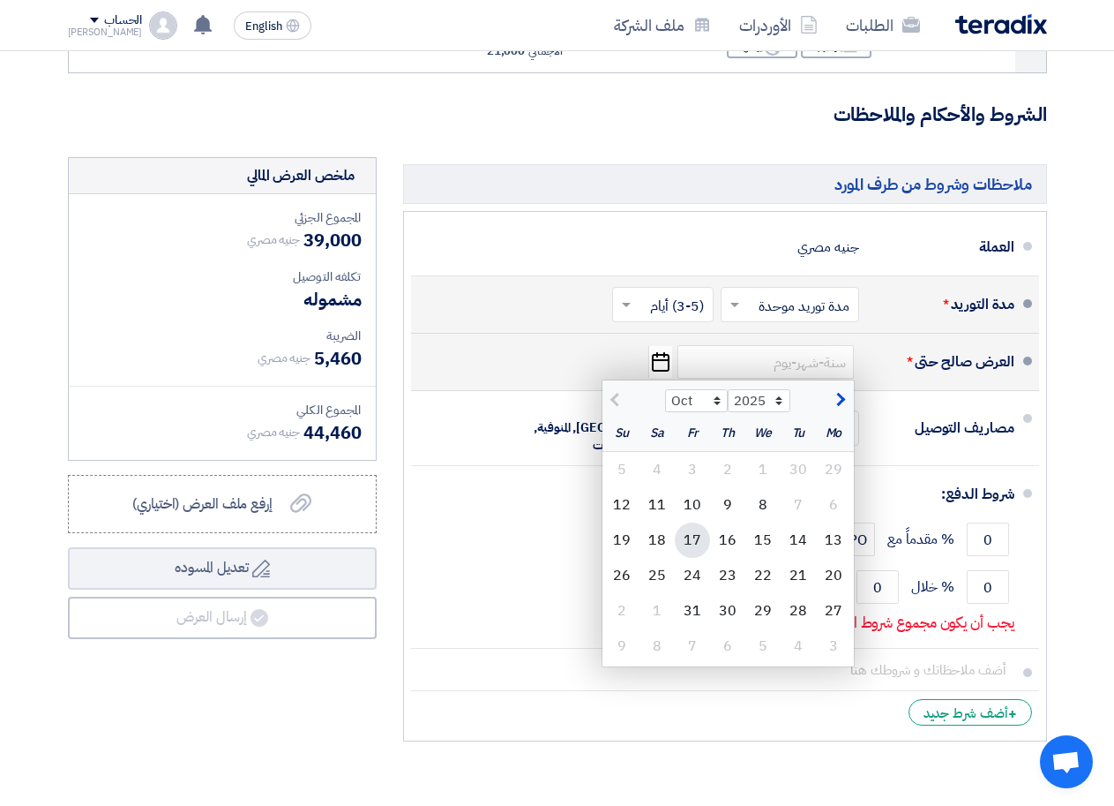
click at [690, 554] on div "17" at bounding box center [692, 539] width 35 height 35
type input "[DATE]"
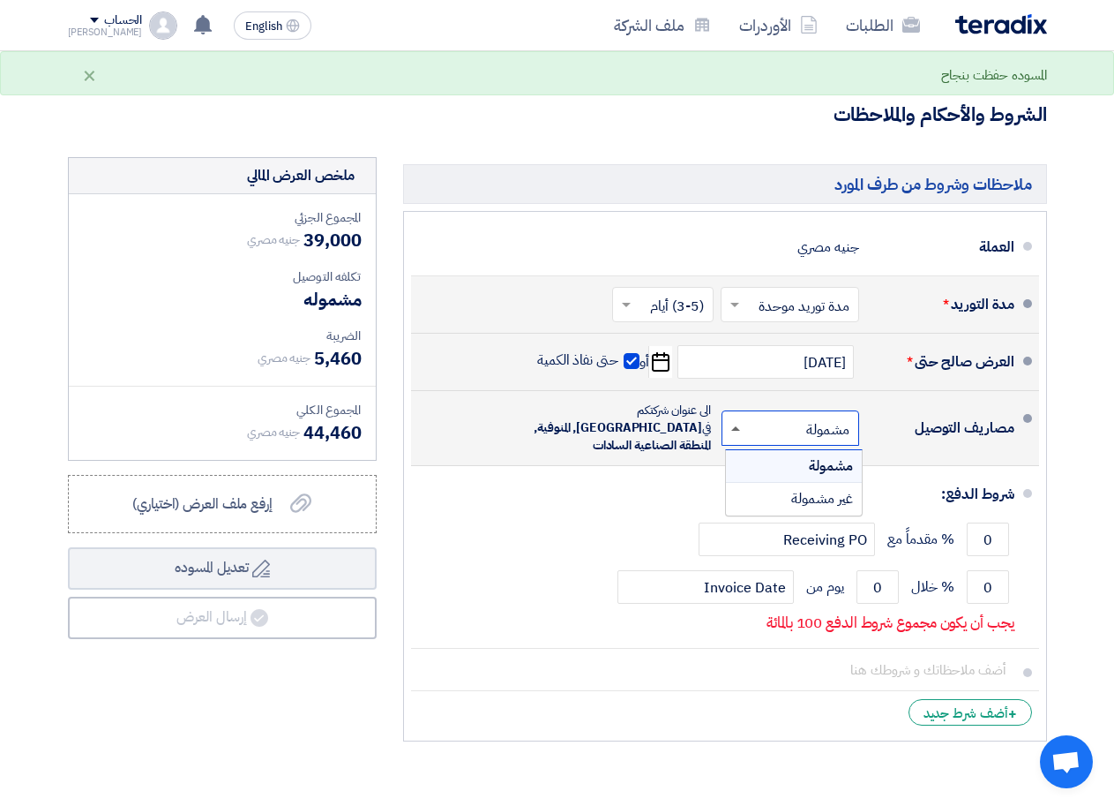
click at [733, 431] on span at bounding box center [735, 428] width 9 height 4
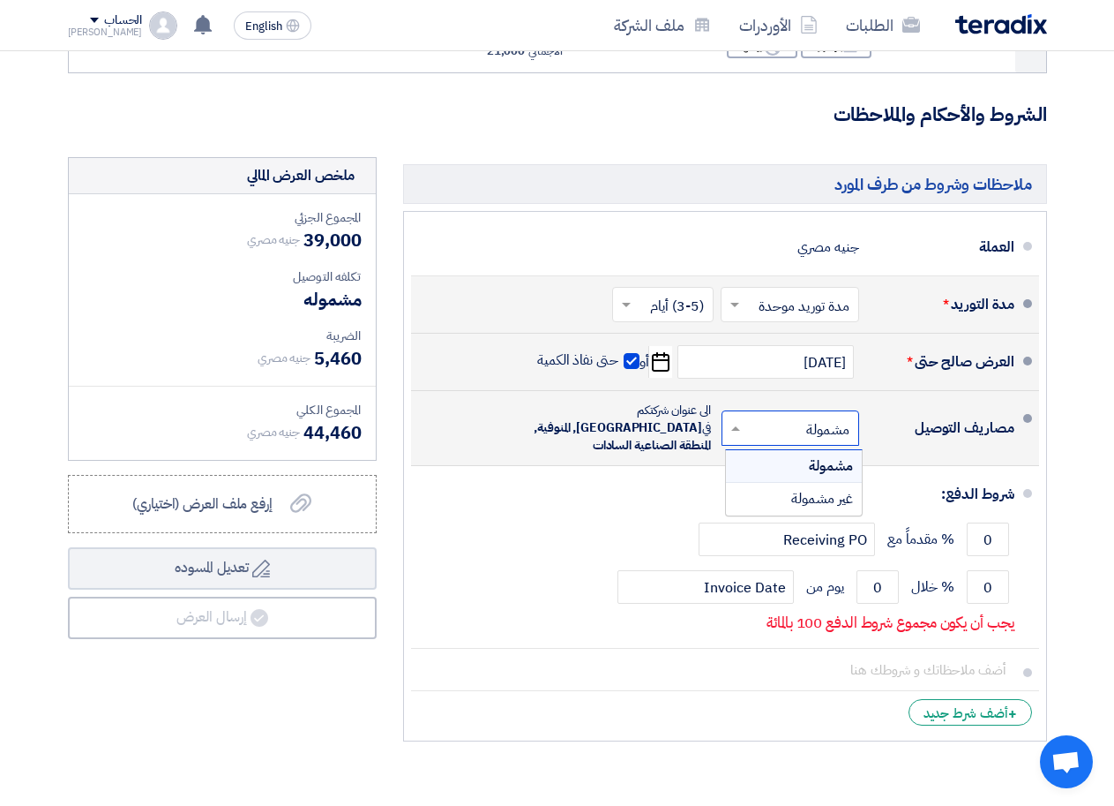
click at [820, 471] on span "مشمولة" at bounding box center [831, 465] width 44 height 21
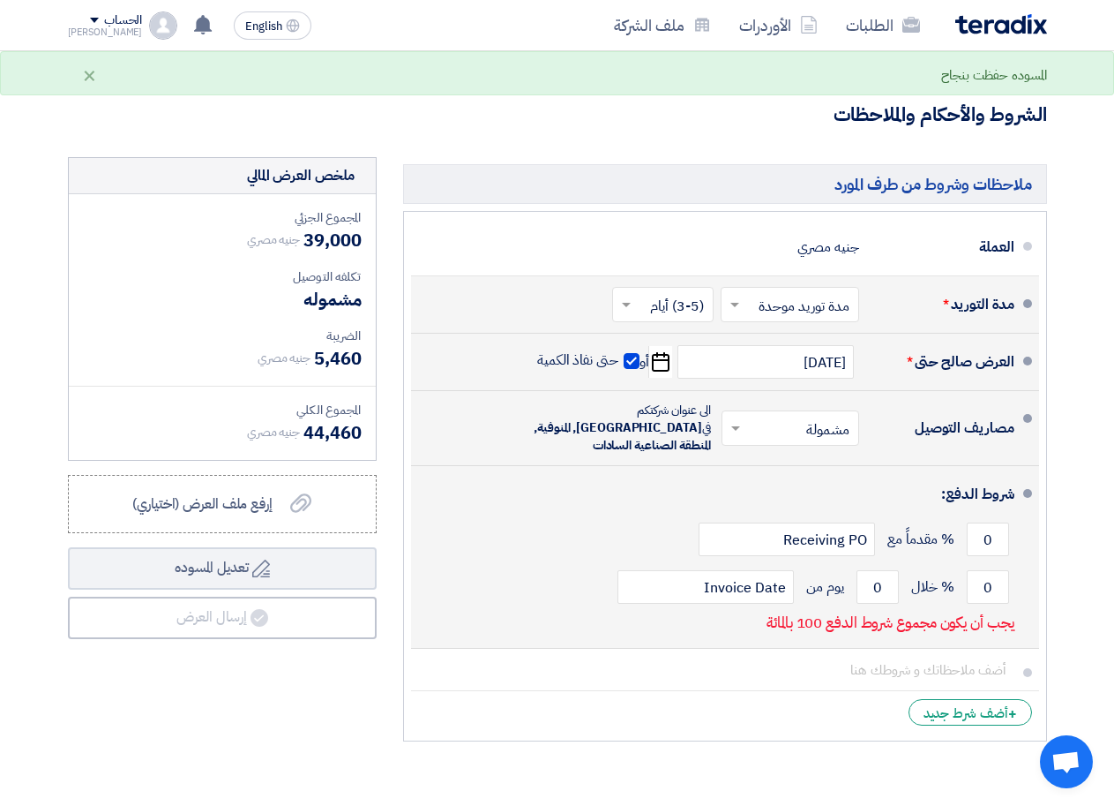
click at [884, 492] on div "شروط الدفع:" at bounding box center [726, 494] width 575 height 42
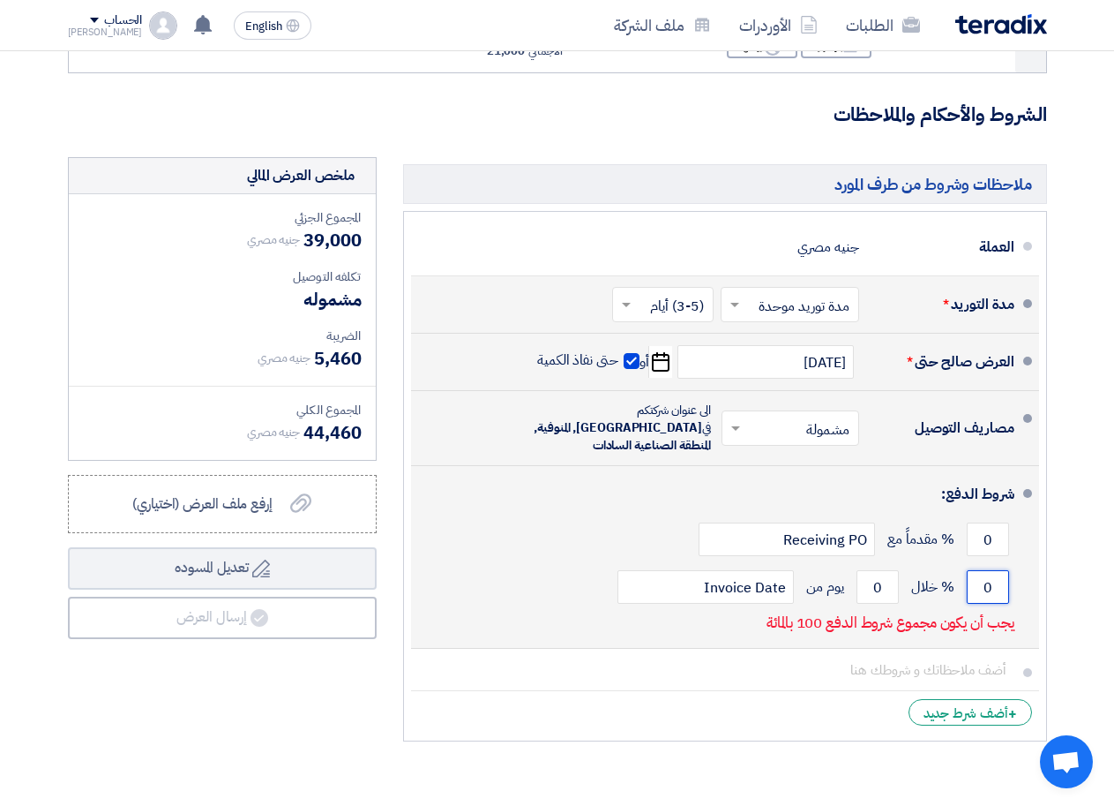
click at [984, 583] on input "0" at bounding box center [988, 587] width 42 height 34
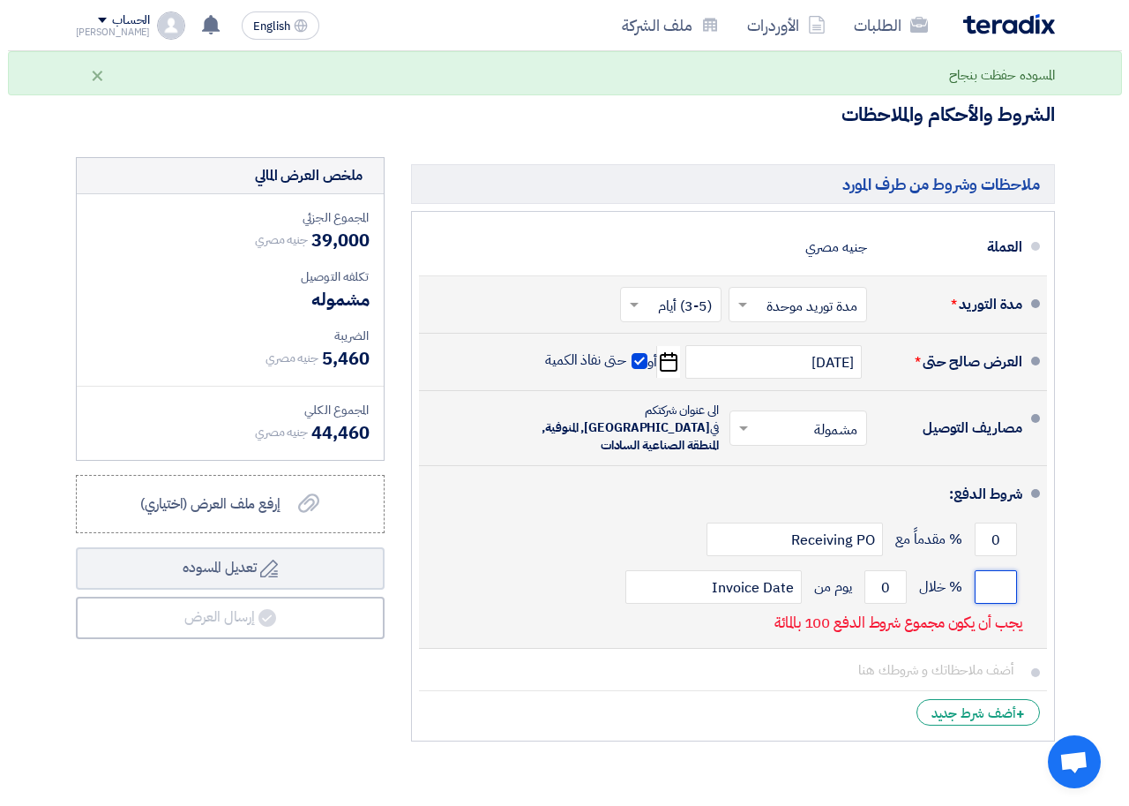
scroll to position [0, 0]
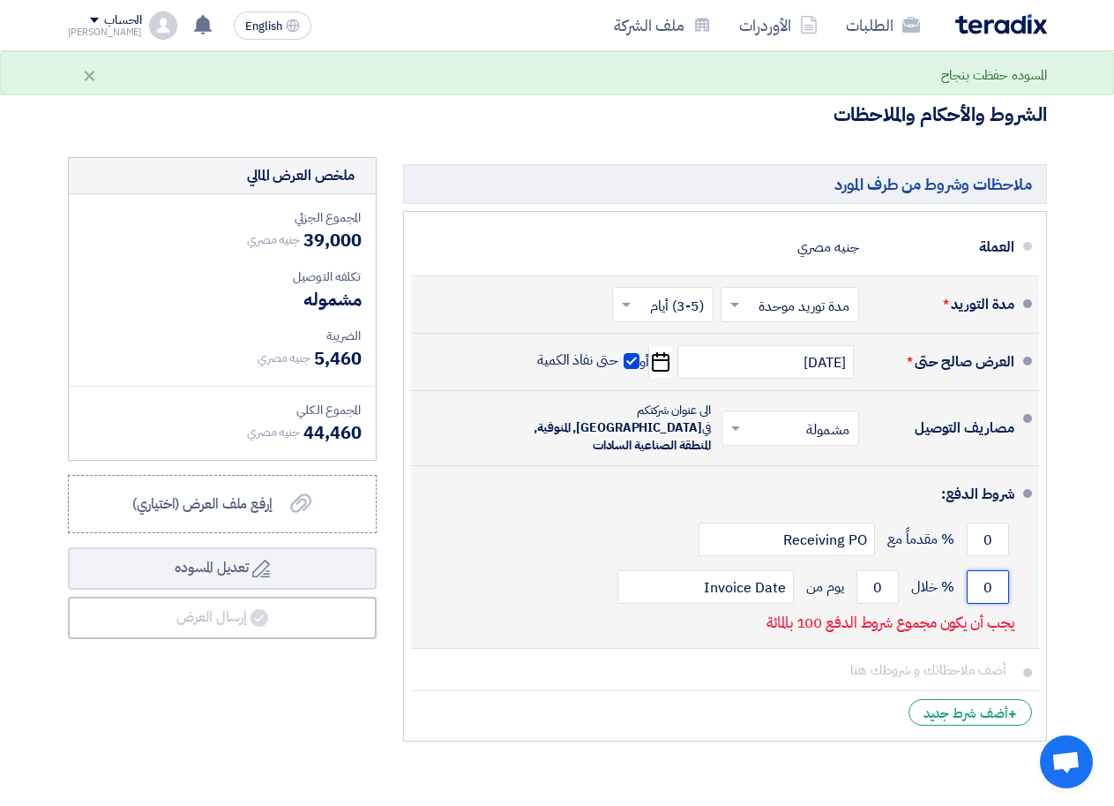
drag, startPoint x: 978, startPoint y: 580, endPoint x: 992, endPoint y: 581, distance: 13.4
click at [992, 581] on input "0" at bounding box center [988, 587] width 42 height 34
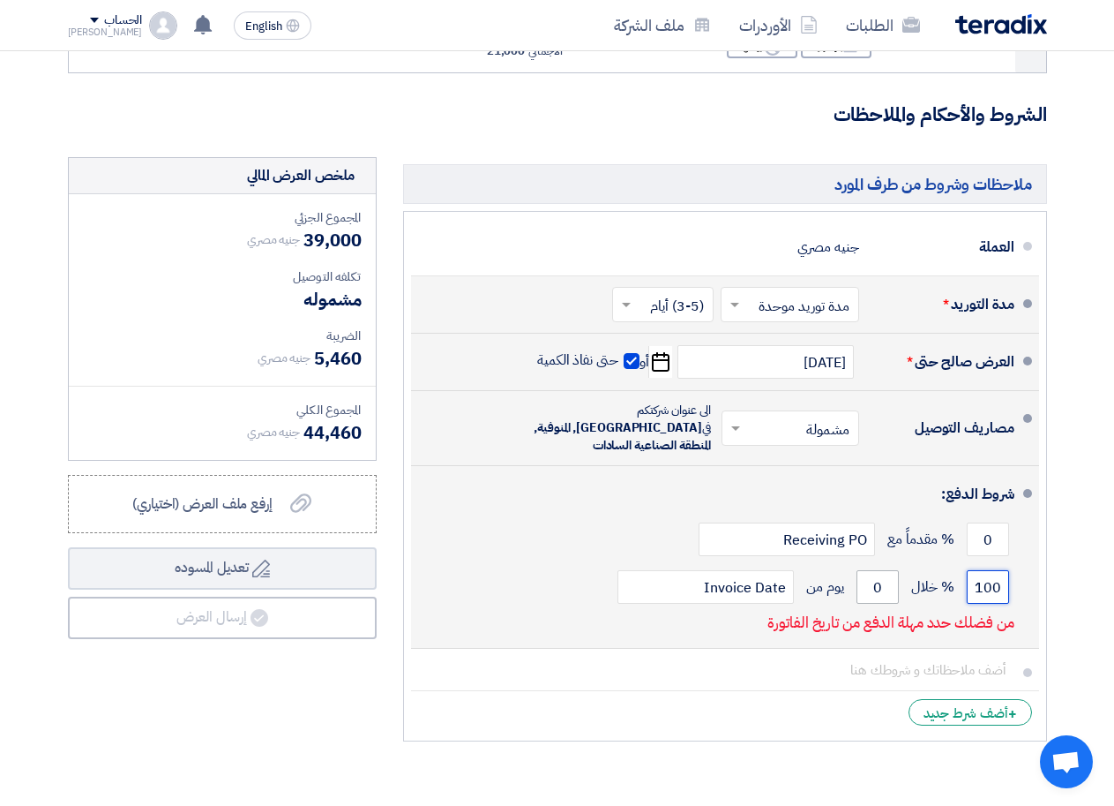
type input "100"
drag, startPoint x: 869, startPoint y: 584, endPoint x: 880, endPoint y: 584, distance: 10.6
click at [880, 584] on input "0" at bounding box center [878, 587] width 42 height 34
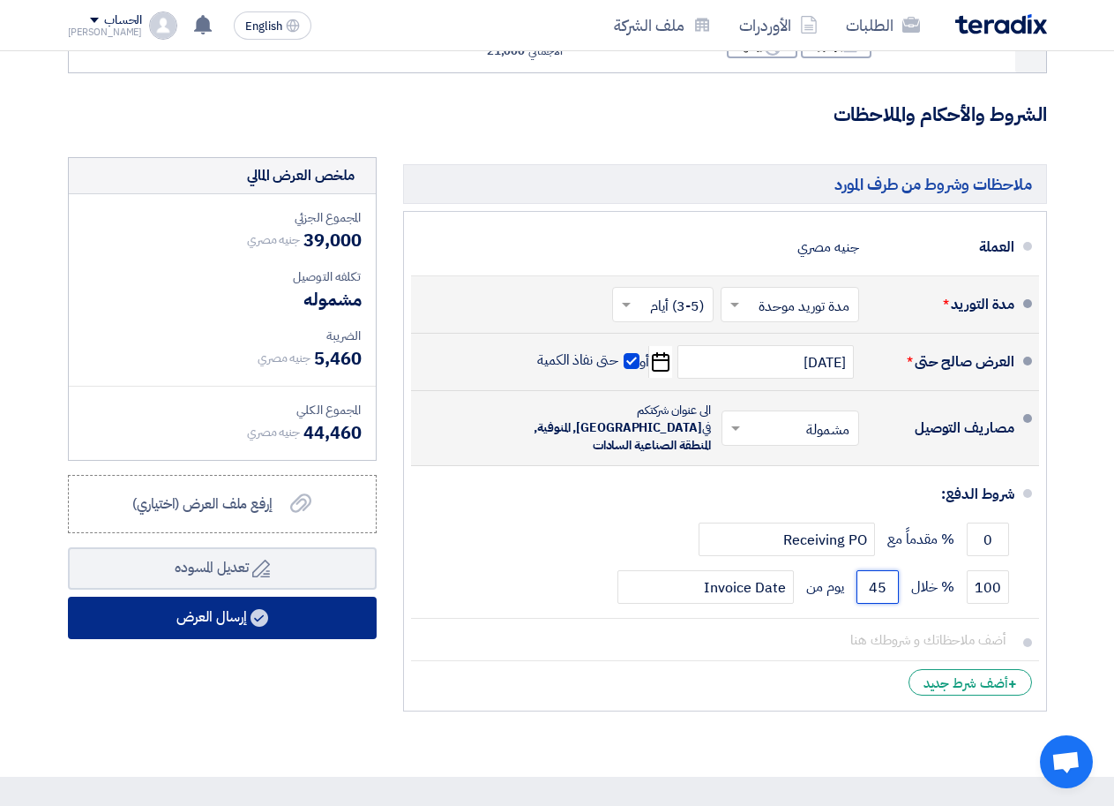
type input "45"
click at [229, 633] on button "إرسال العرض" at bounding box center [222, 617] width 309 height 42
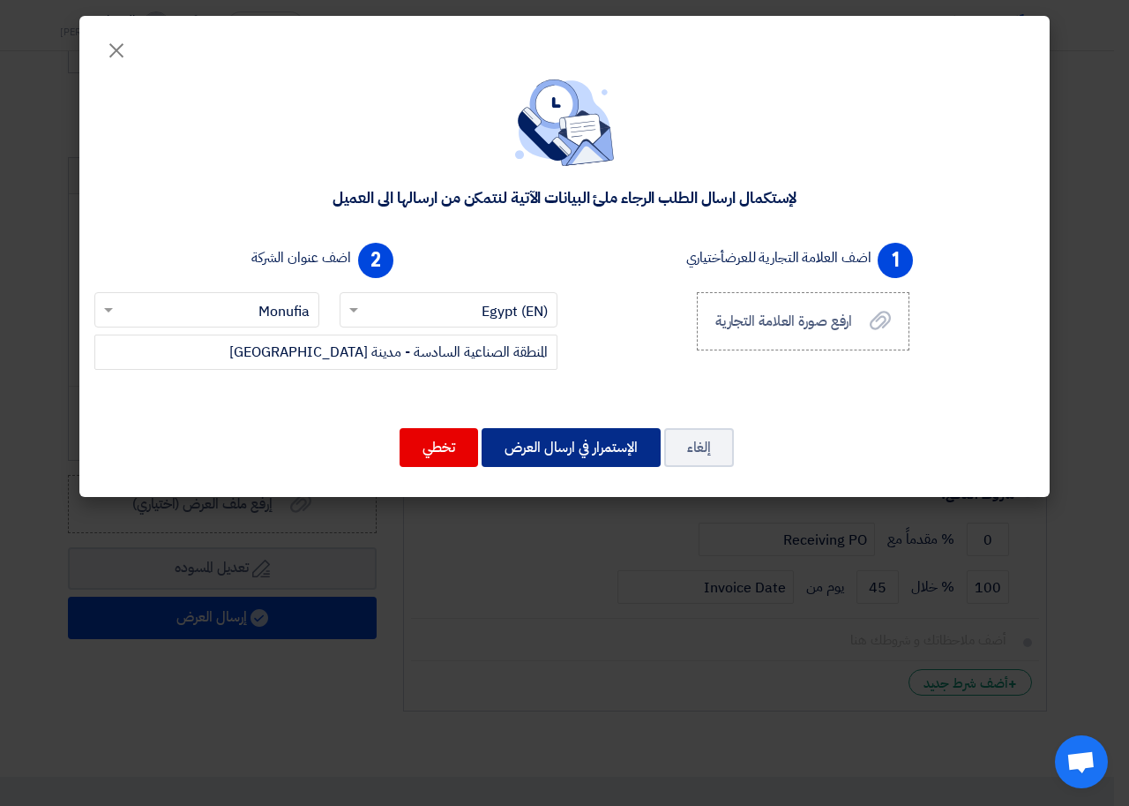
click at [571, 455] on button "الإستمرار في ارسال العرض" at bounding box center [571, 447] width 179 height 39
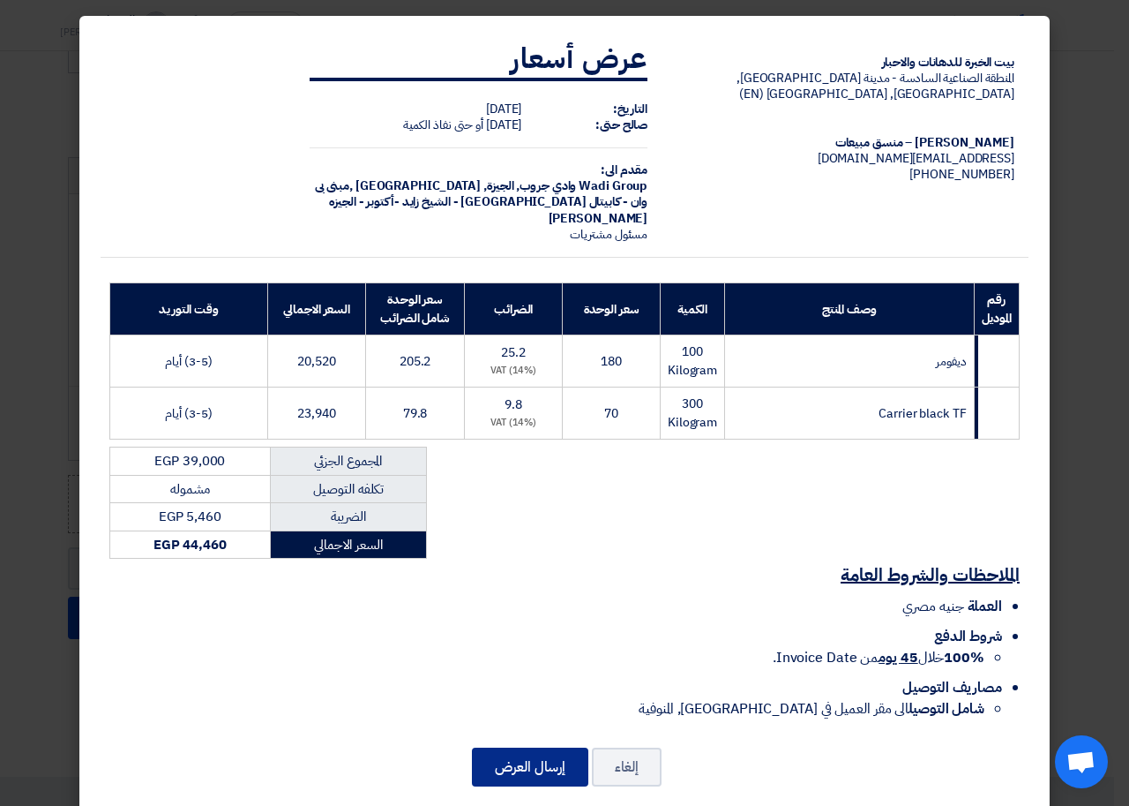
click at [555, 761] on button "إرسال العرض" at bounding box center [530, 766] width 116 height 39
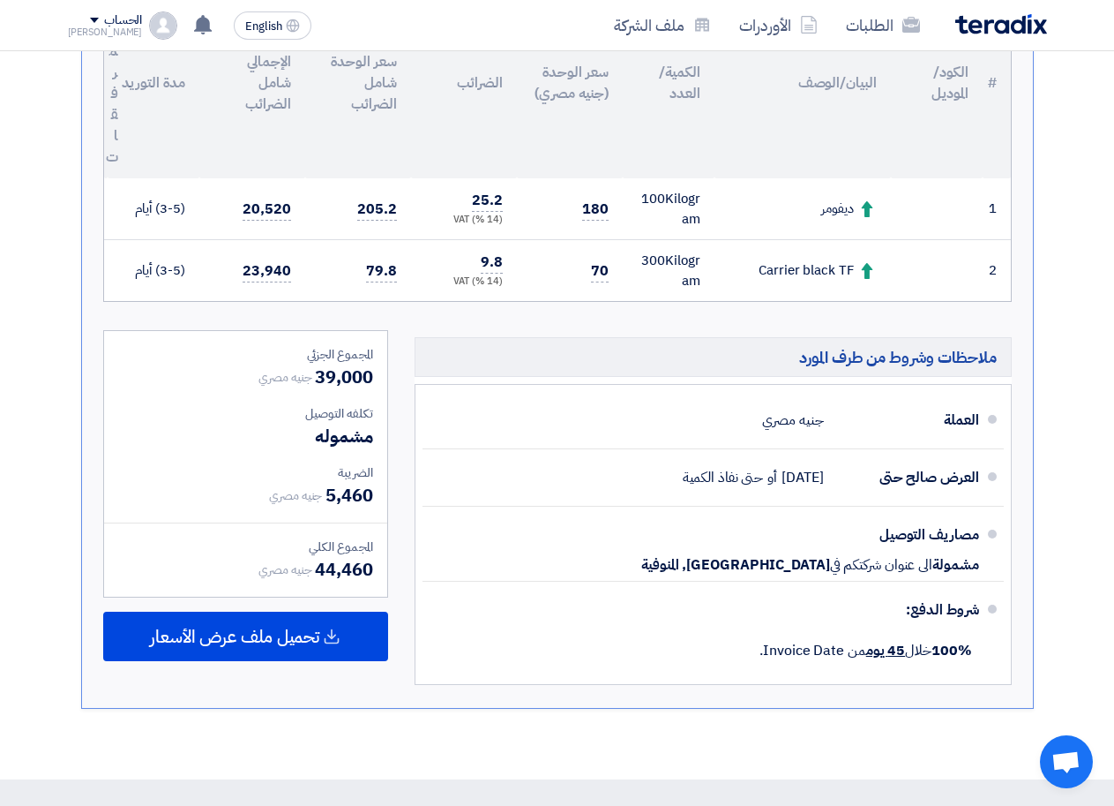
scroll to position [552, 0]
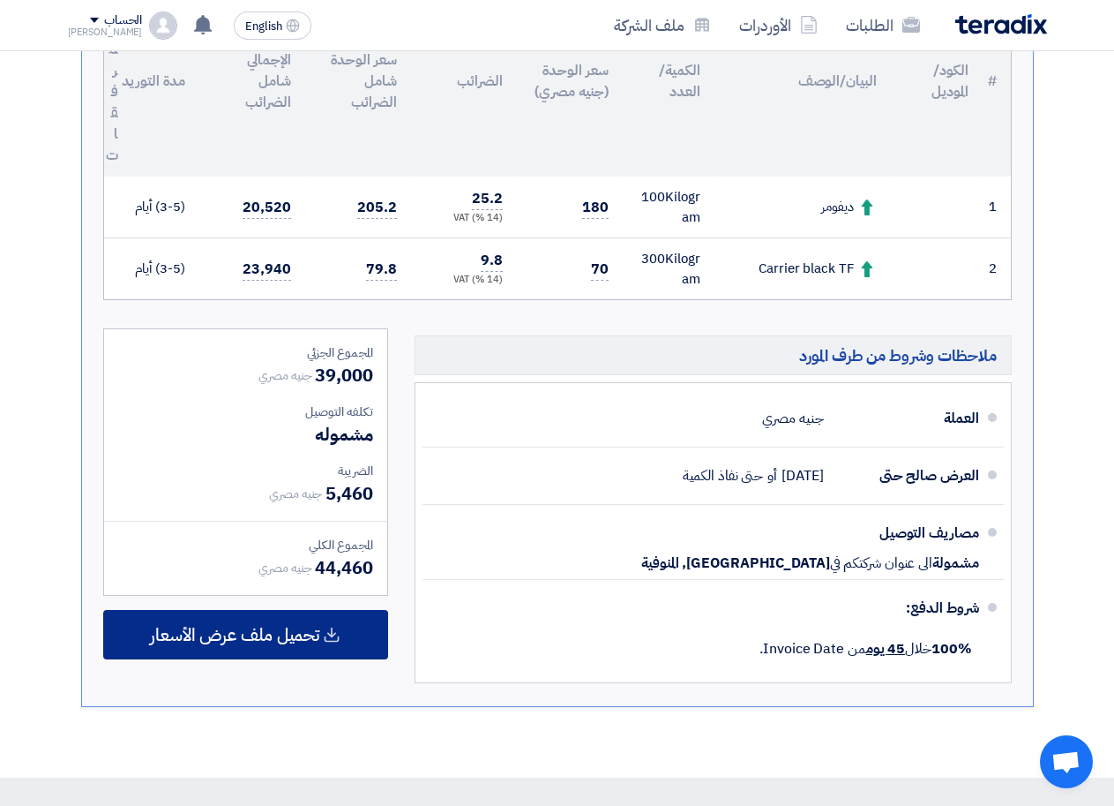
click at [271, 639] on span "تحميل ملف عرض الأسعار" at bounding box center [234, 634] width 169 height 16
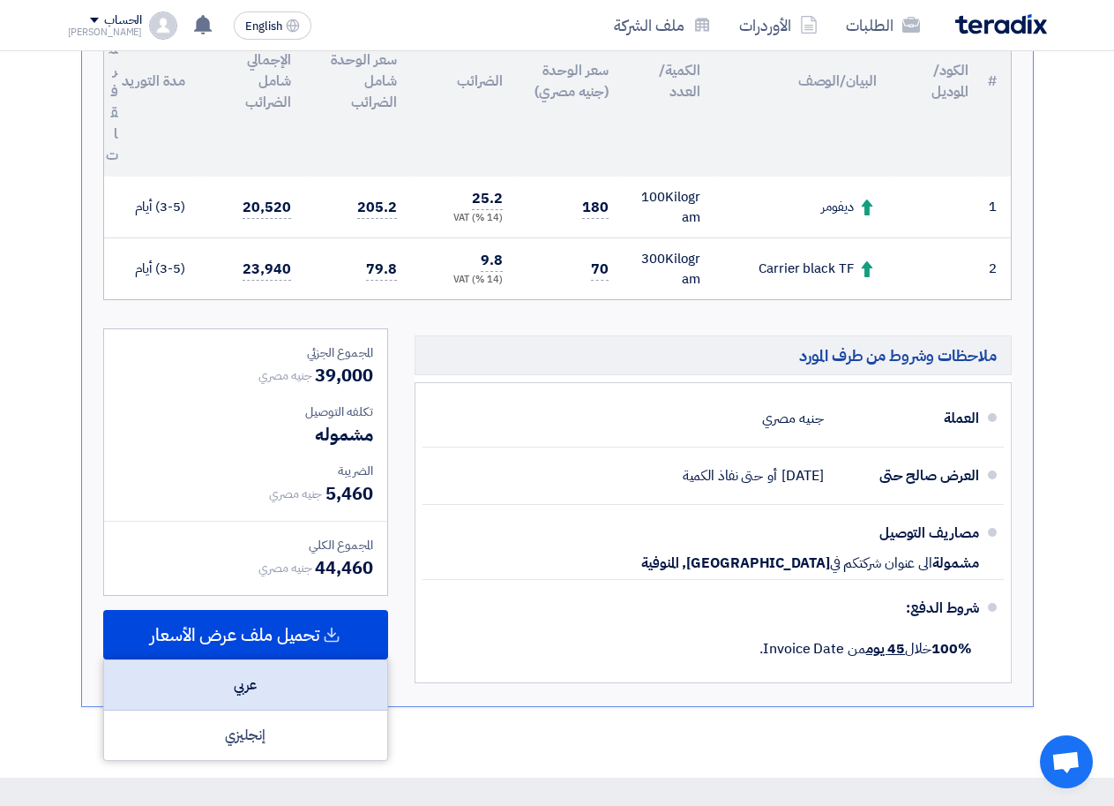
click at [245, 682] on div "عربي" at bounding box center [245, 685] width 283 height 50
